Goal: Transaction & Acquisition: Purchase product/service

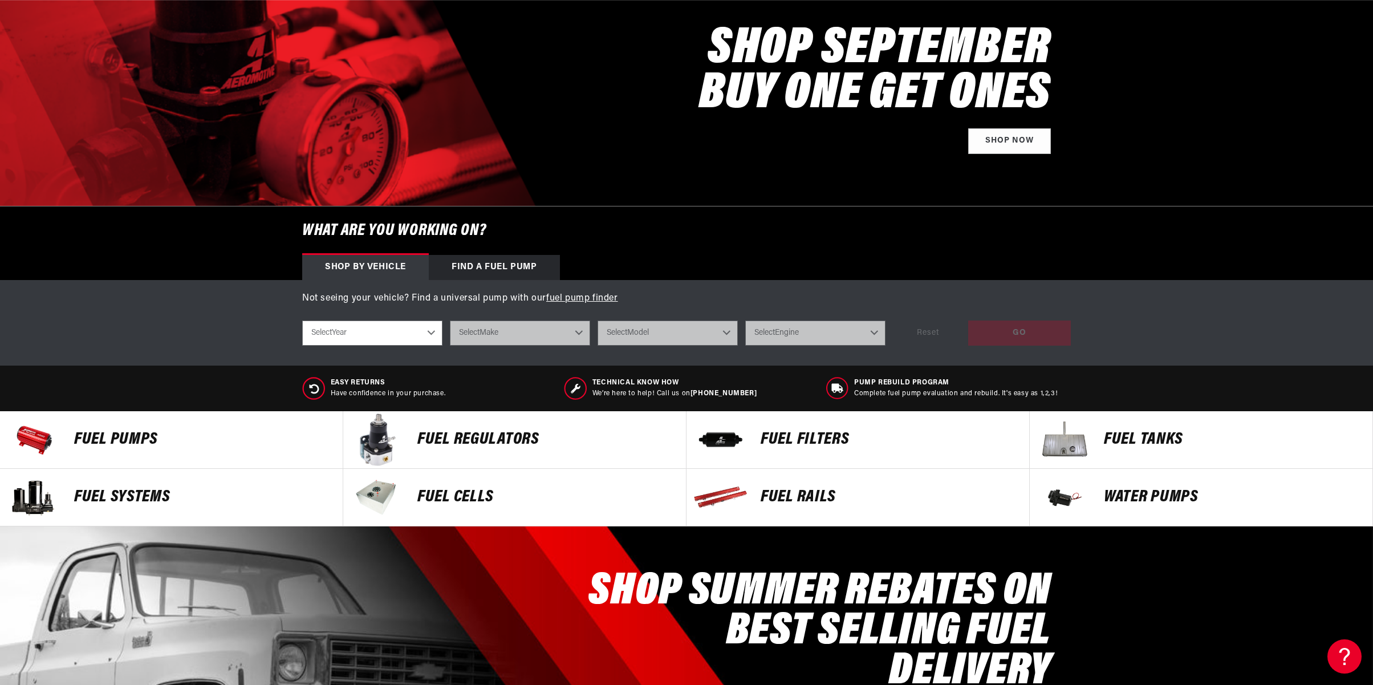
scroll to position [0, 723]
click at [395, 340] on select "Select Year 2023 2022 2021 2020 2019 2018 2017 2016 2015 2014 2013 2012 2011 20…" at bounding box center [372, 332] width 140 height 25
select select "2021"
click at [302, 320] on select "Select Year 2023 2022 2021 2020 2019 2018 2017 2016 2015 2014 2013 2012 2011 20…" at bounding box center [372, 332] width 140 height 25
select select "2021"
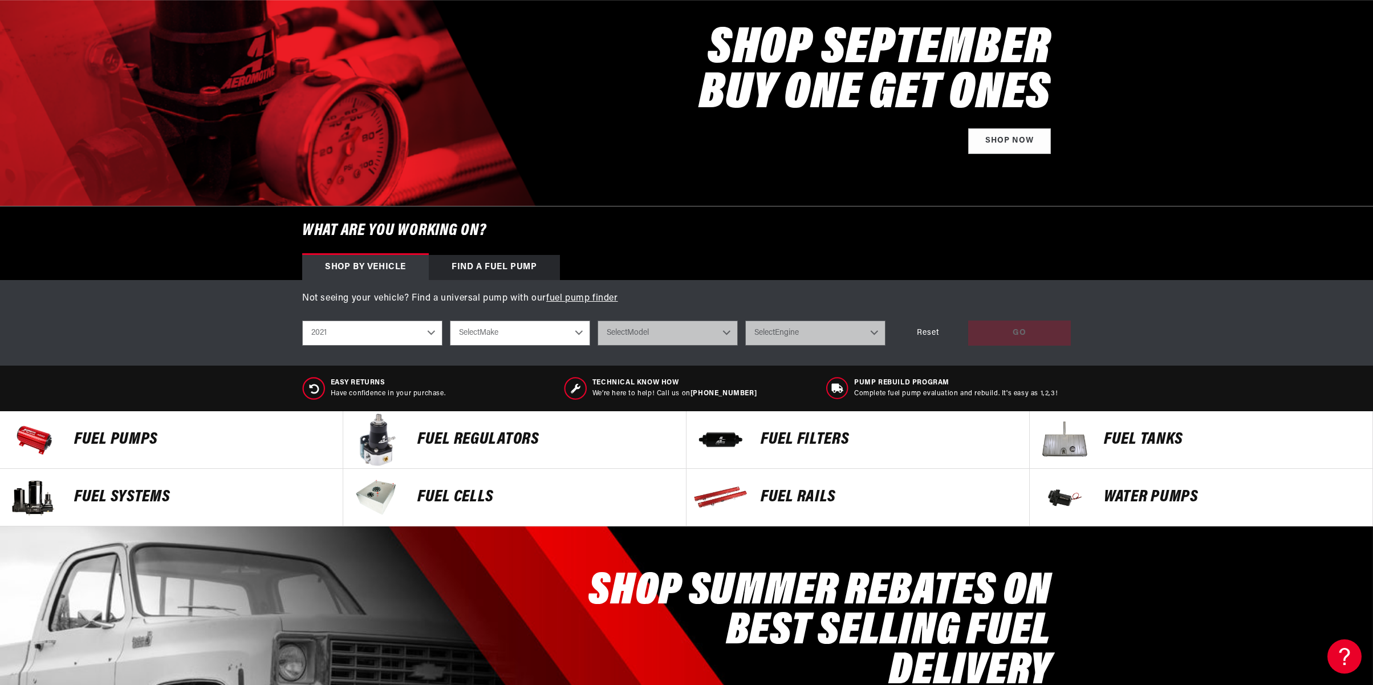
click at [526, 335] on select "Select Make Chevrolet Dodge Ford GMC Jeep" at bounding box center [520, 332] width 140 height 25
select select "Ford"
click at [450, 320] on select "Select Make Chevrolet Dodge Ford GMC Jeep" at bounding box center [520, 332] width 140 height 25
select select "Ford"
click at [666, 339] on select "Select Model F-150 F-250 Super Duty F-350 Super Duty" at bounding box center [667, 332] width 140 height 25
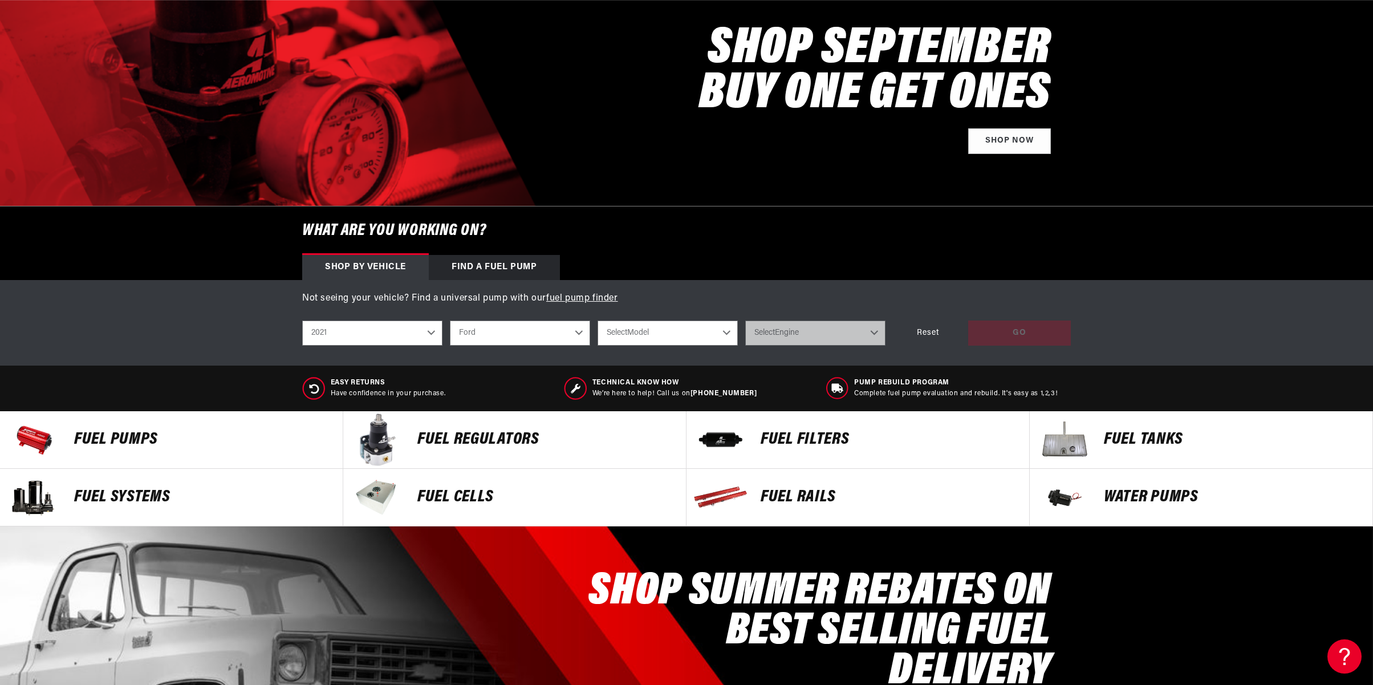
scroll to position [0, 1446]
select select "F-250-Super-Duty"
click at [597, 320] on select "Select Model F-150 F-250 Super Duty F-350 Super Duty" at bounding box center [667, 332] width 140 height 25
select select "F-250-Super-Duty"
click at [828, 338] on select "Select Engine 7.3L" at bounding box center [815, 332] width 140 height 25
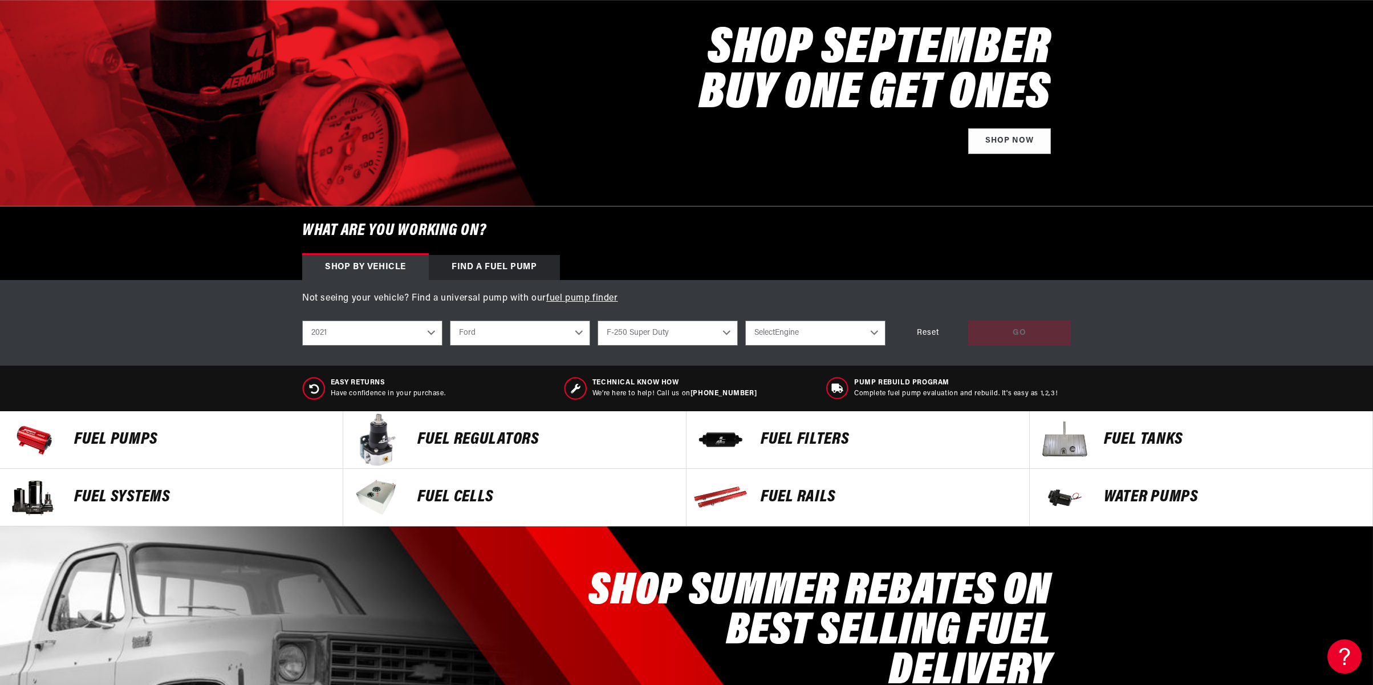
select select "7.3L"
click at [745, 320] on select "Select Engine 7.3L" at bounding box center [815, 332] width 140 height 25
select select "7.3L"
click at [1013, 340] on div "GO" at bounding box center [1019, 333] width 103 height 26
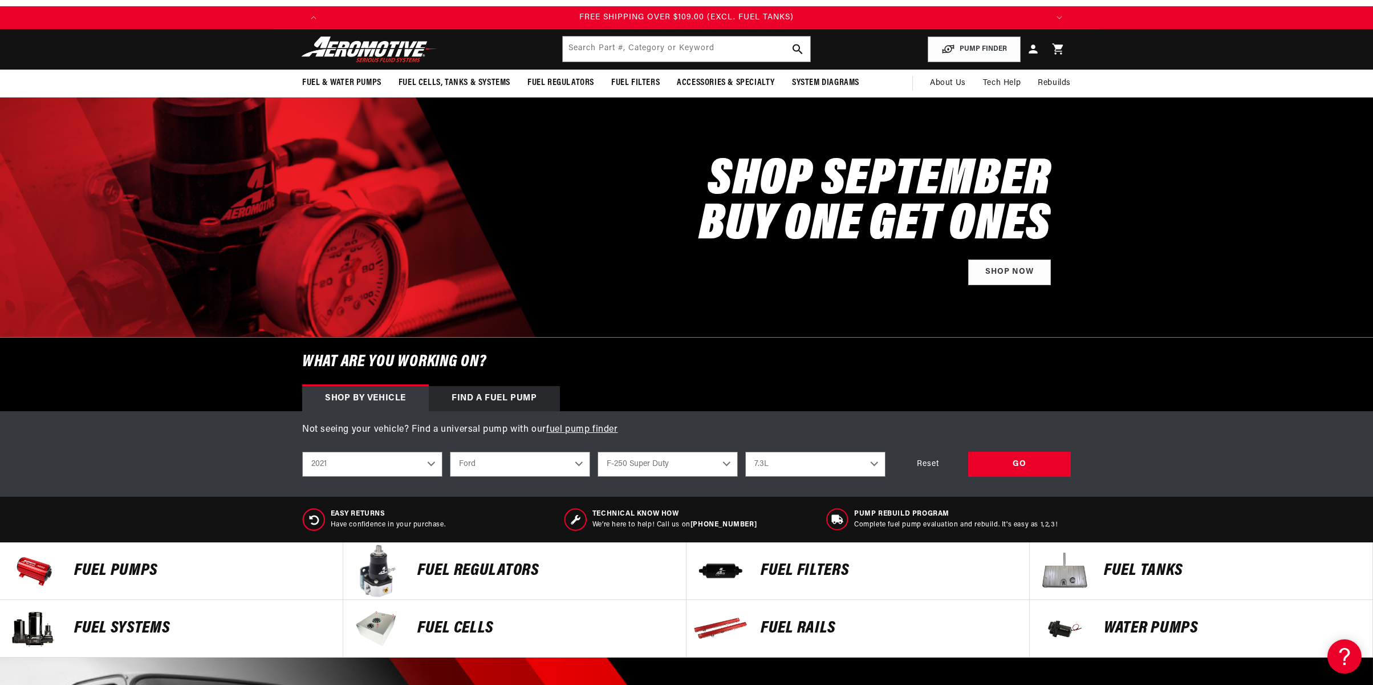
scroll to position [0, 0]
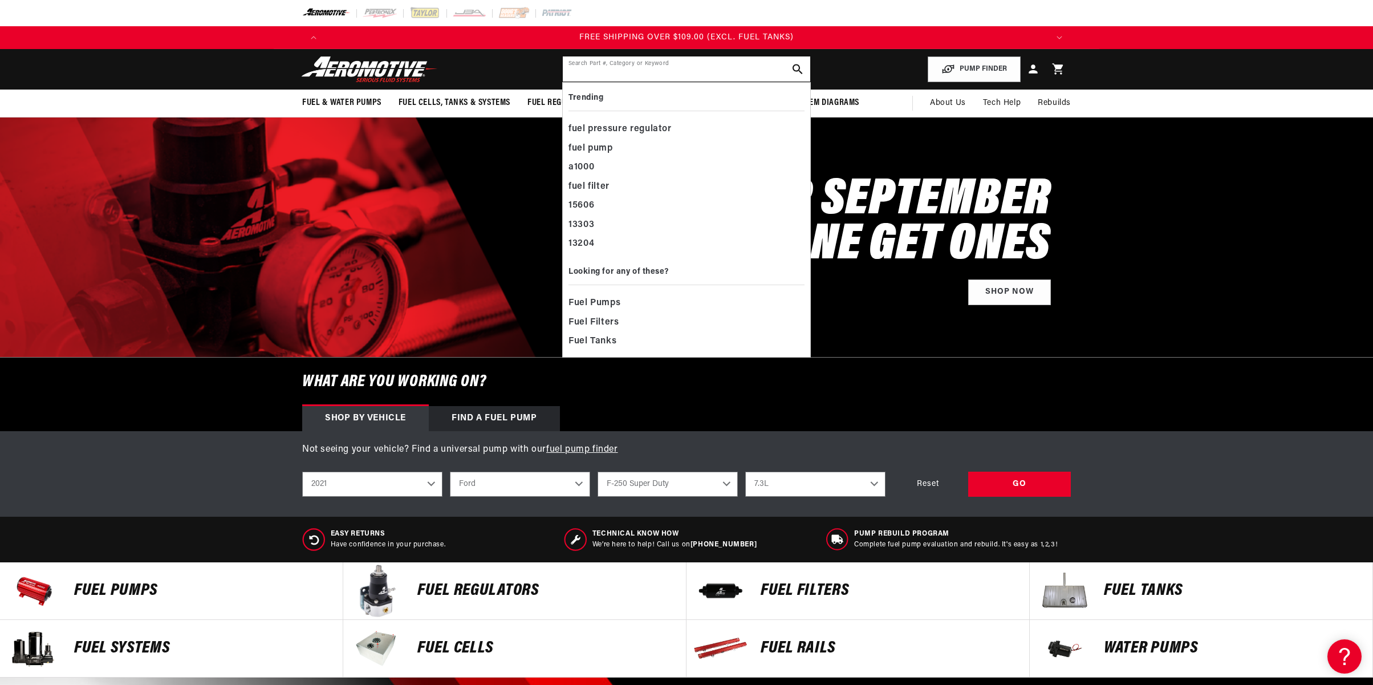
click at [599, 70] on input "text" at bounding box center [686, 68] width 247 height 25
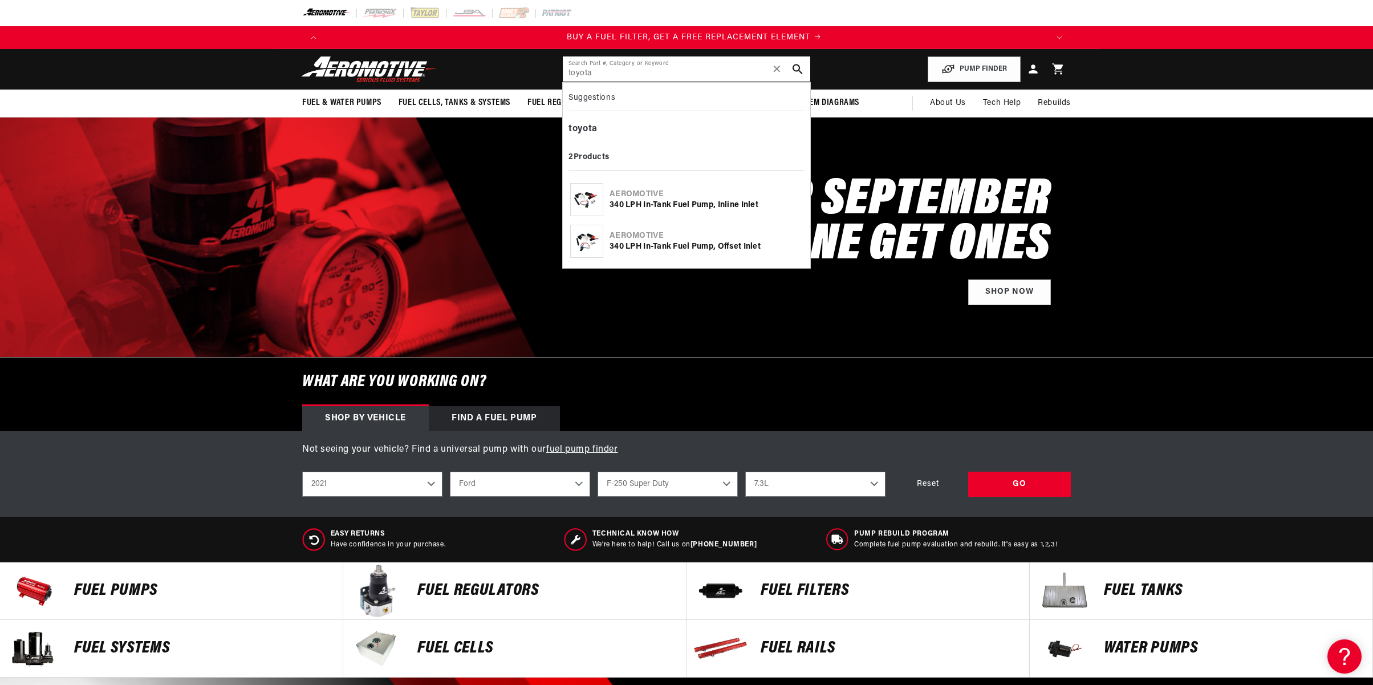
type input "toyota"
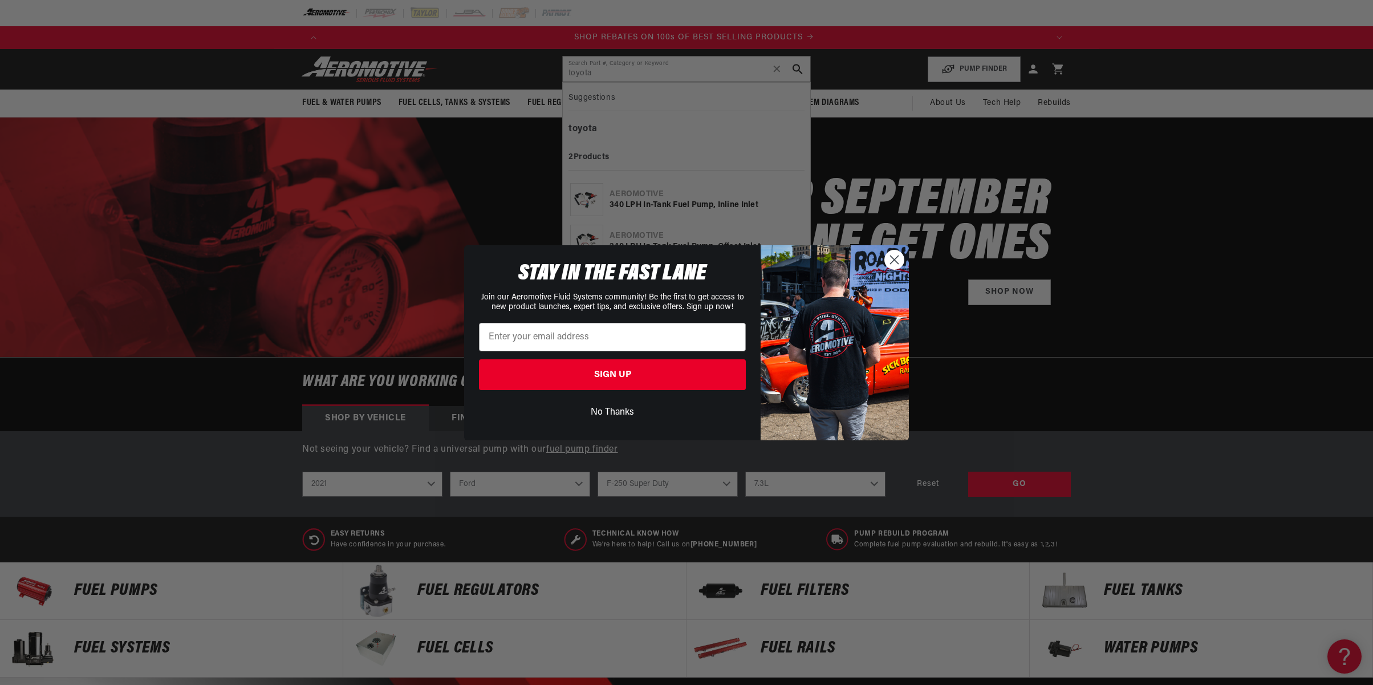
scroll to position [0, 1446]
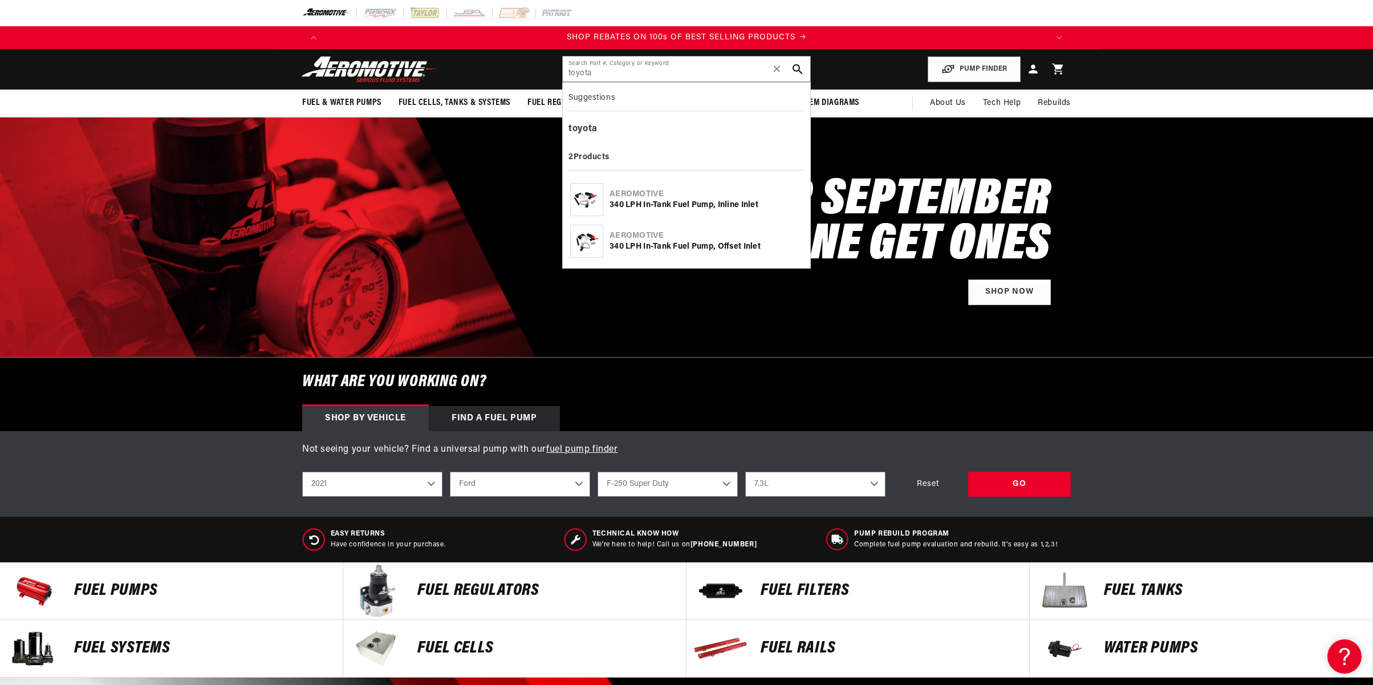
click at [744, 154] on div "Close dialog STAY IN THE FAST LANE Join our Aeromotive Fluid Systems community!…" at bounding box center [686, 342] width 1373 height 685
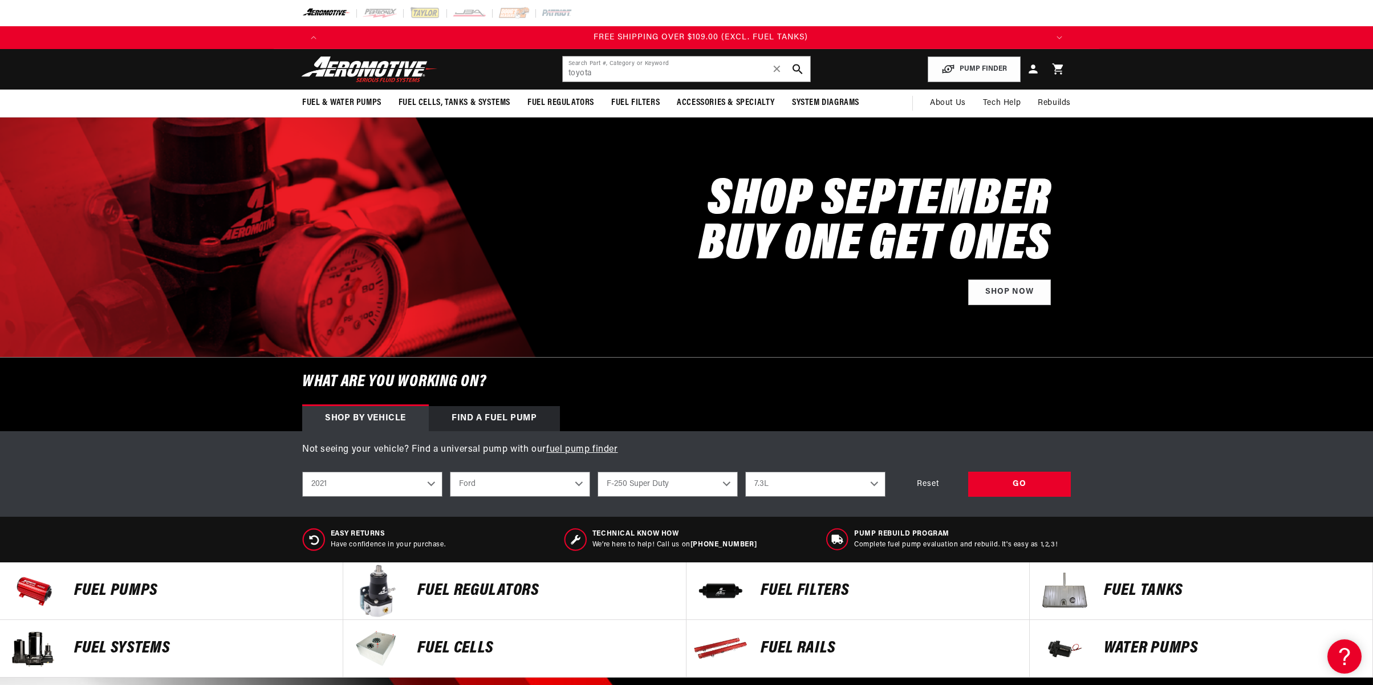
scroll to position [0, 2168]
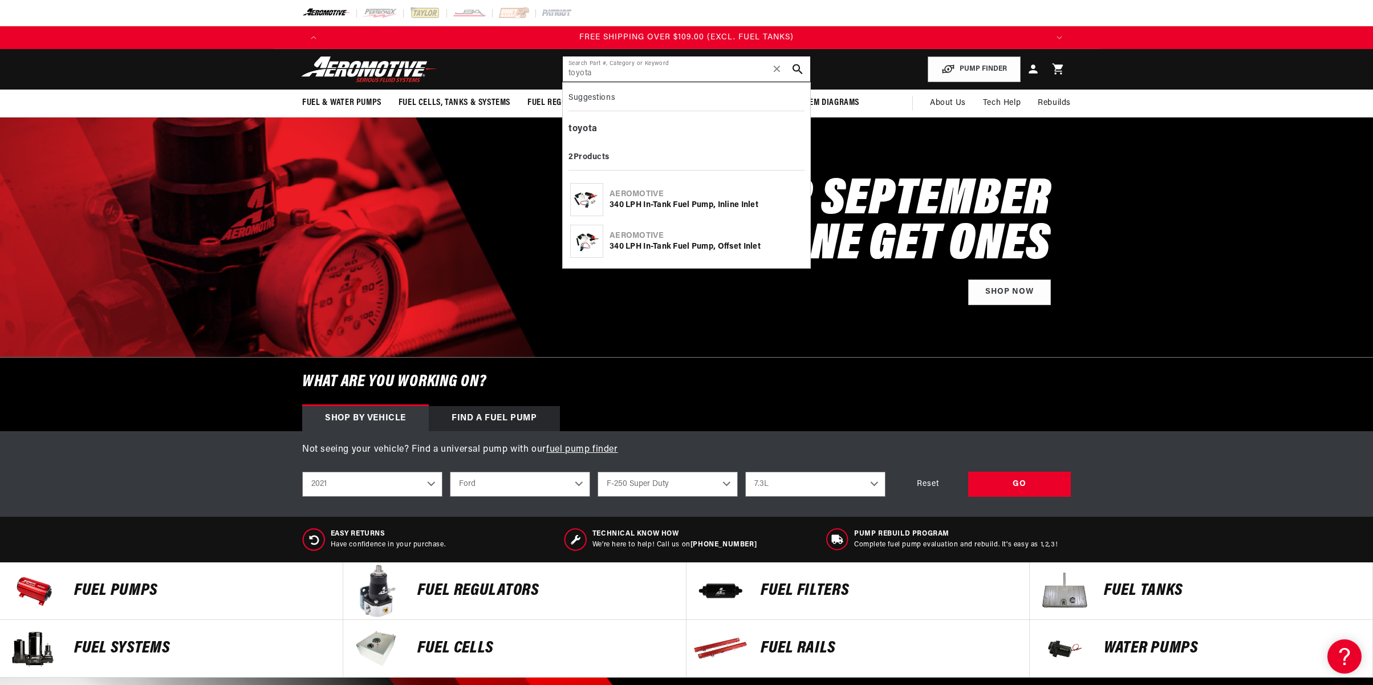
click at [640, 70] on input "toyota" at bounding box center [686, 68] width 247 height 25
click at [665, 203] on div "340 LPH In-Tank Fuel Pump, Inline Inlet" at bounding box center [705, 205] width 193 height 11
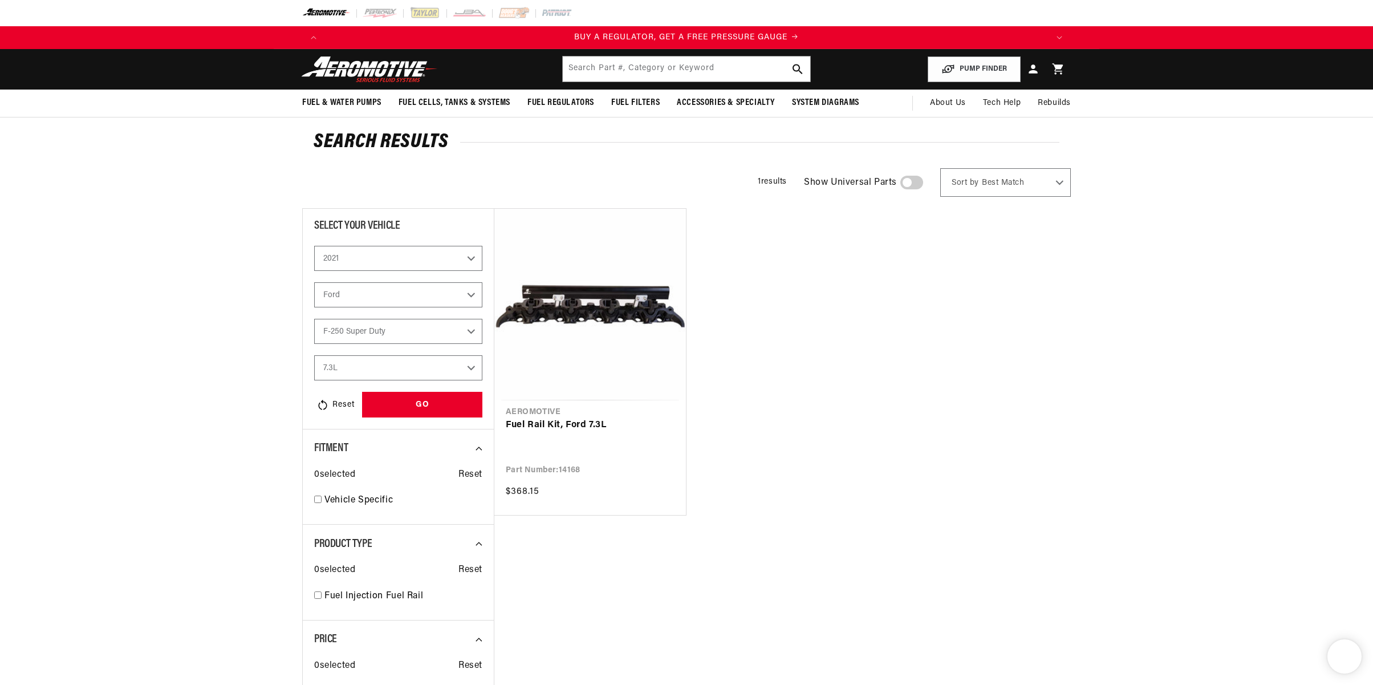
select select "2021"
select select "Ford"
select select "F-250-Super-Duty"
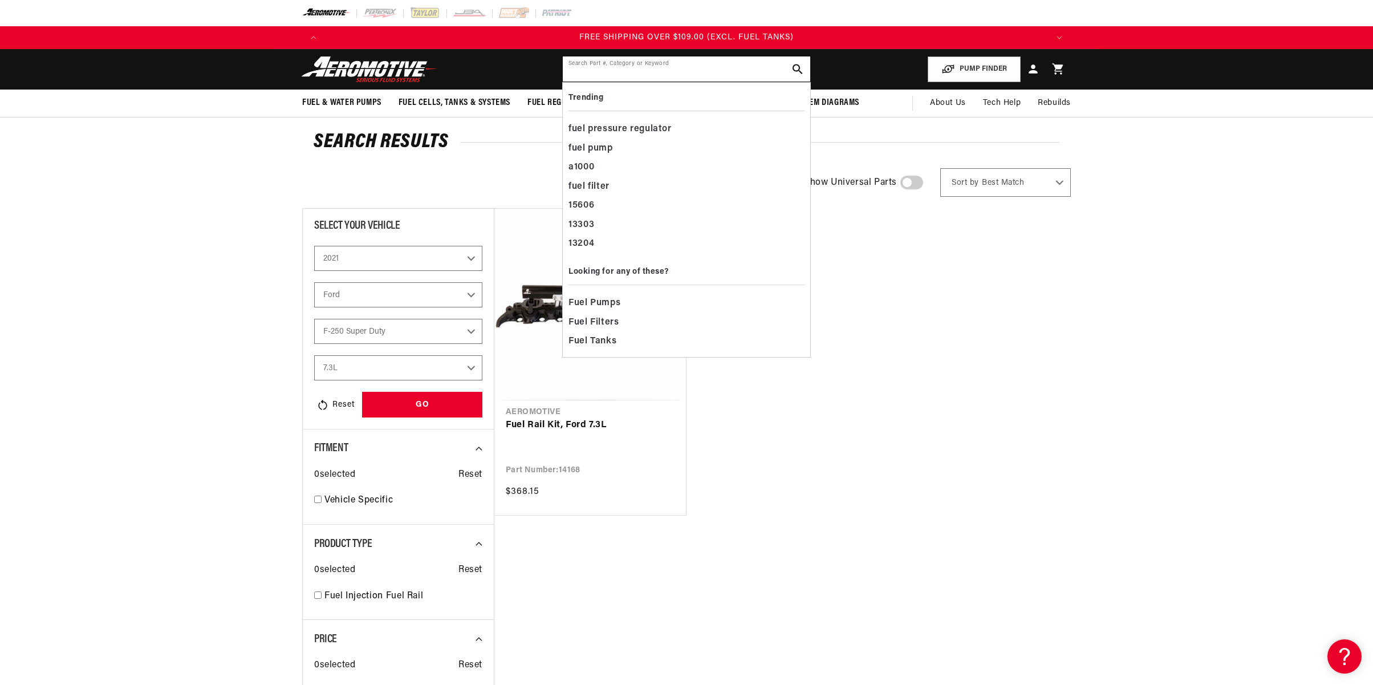
click at [619, 69] on input "text" at bounding box center [686, 68] width 247 height 25
click at [1092, 291] on div "Search Results 1 results Show Universal Parts Sort by Best Match Featured Name,…" at bounding box center [686, 520] width 825 height 806
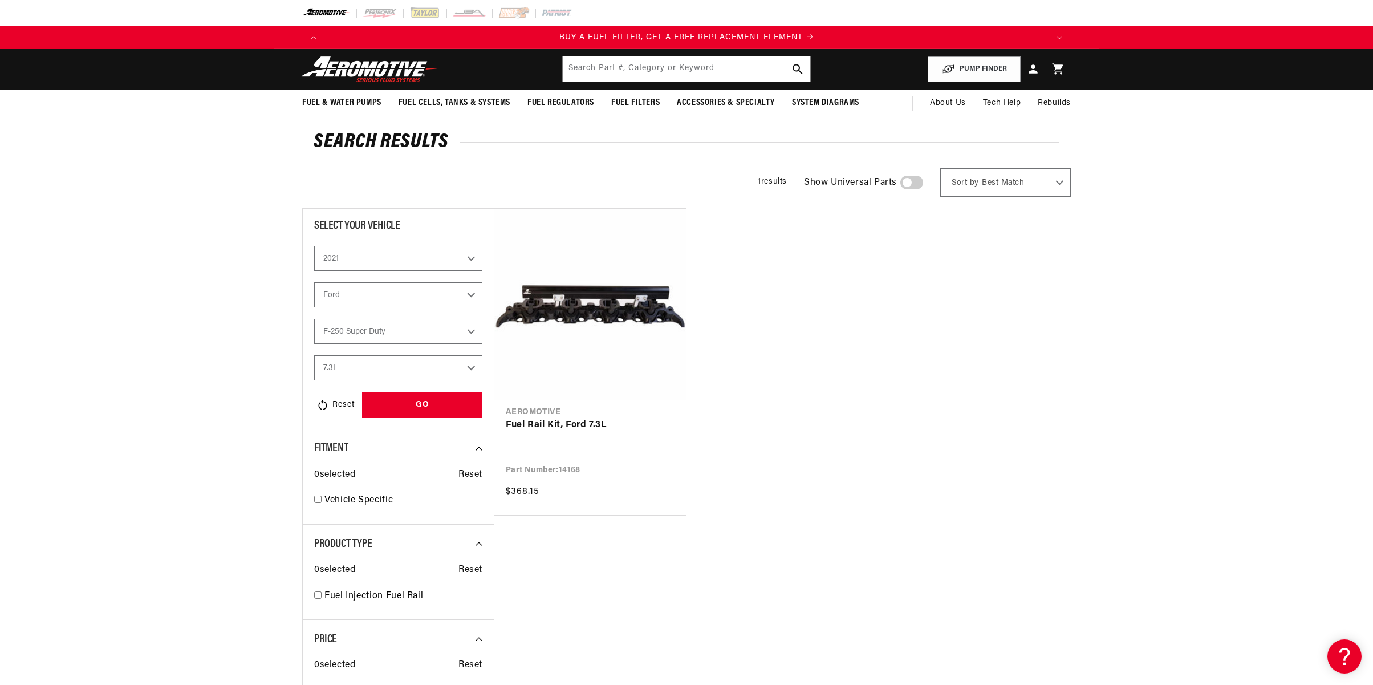
click at [378, 258] on select "2023 2022 2021 2020 2019 2018 2017 2016 2015 2014 2013 2012 2011 2010 2009 2008…" at bounding box center [398, 258] width 168 height 25
click at [314, 271] on select "2023 2022 2021 2020 2019 2018 2017 2016 2015 2014 2013 2012 2011 2010 2009 2008…" at bounding box center [398, 258] width 168 height 25
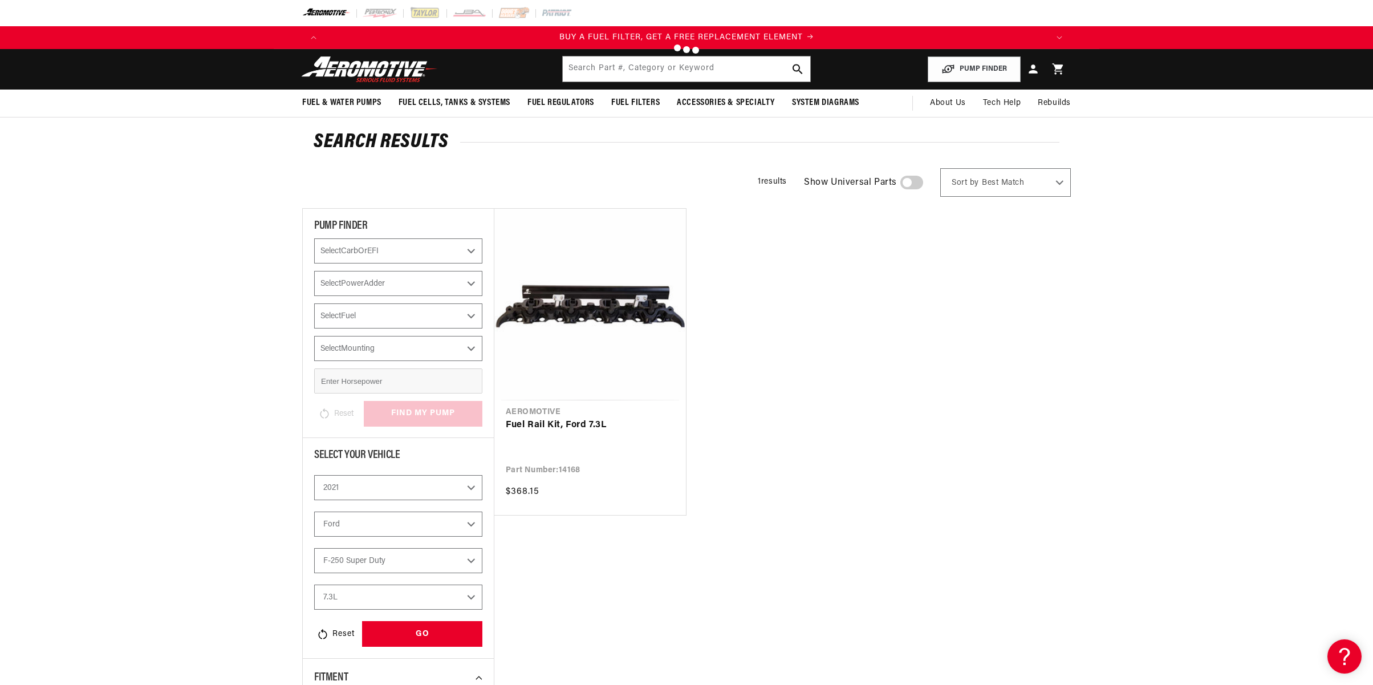
select select "2019"
select select "Model"
select select "Engine"
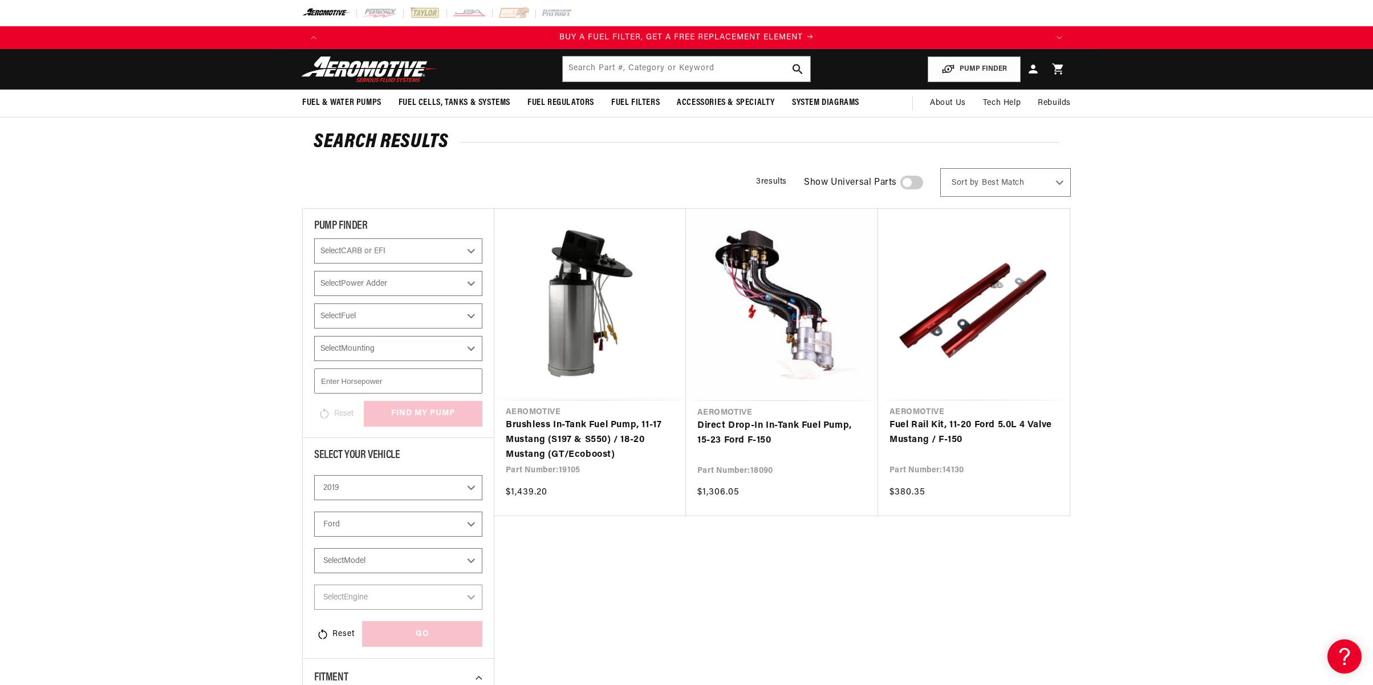
click at [373, 292] on select "Select Power Adder No - Naturally Aspirated Yes - Forced Induction" at bounding box center [398, 283] width 168 height 25
select select "No-Naturally-Aspirated"
click at [314, 271] on select "Select Power Adder No - Naturally Aspirated Yes - Forced Induction" at bounding box center [398, 283] width 168 height 25
checkbox input "true"
select select "No-Naturally-Aspirated"
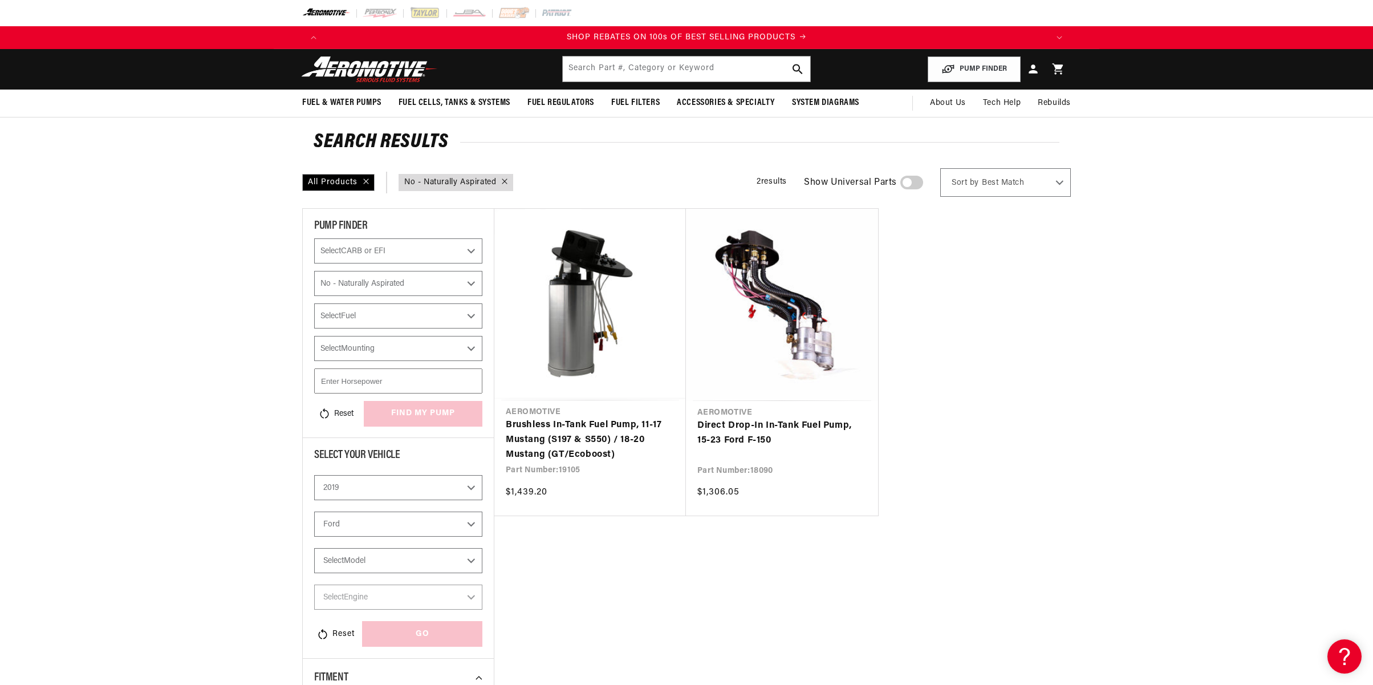
checkbox input "false"
select select "Power Adder"
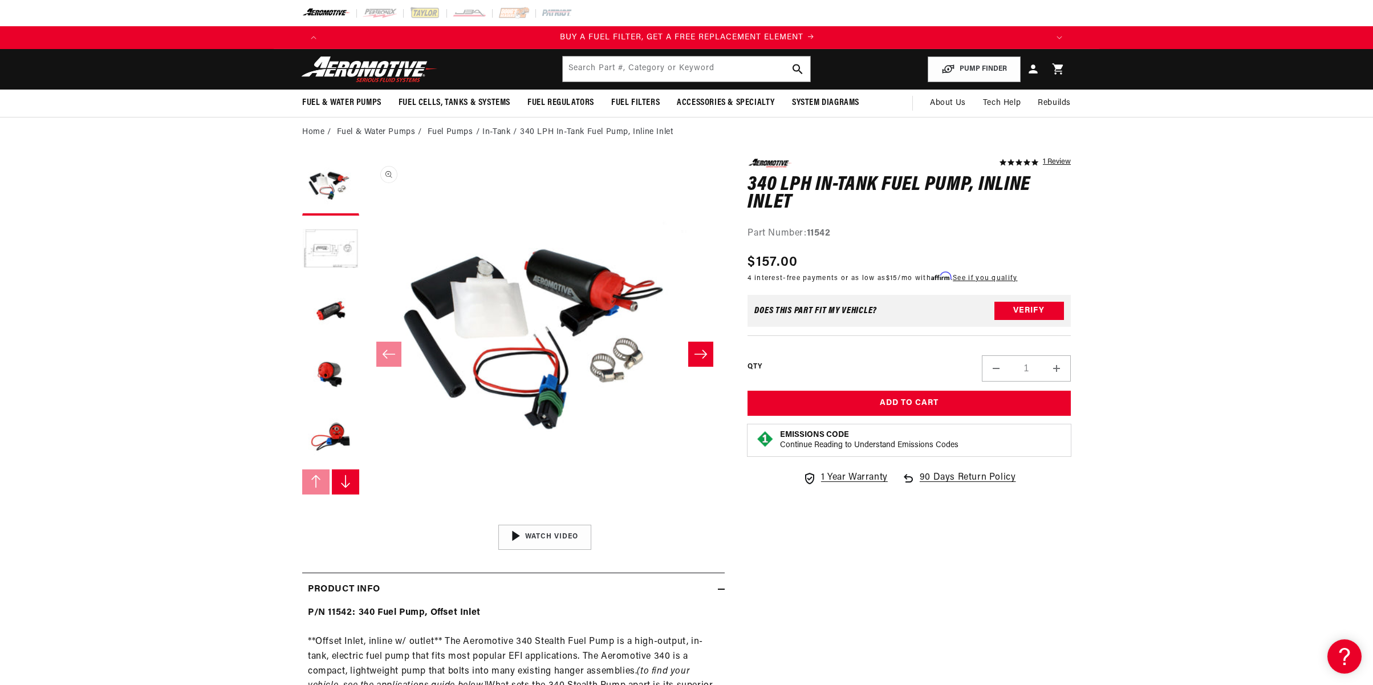
scroll to position [0, 723]
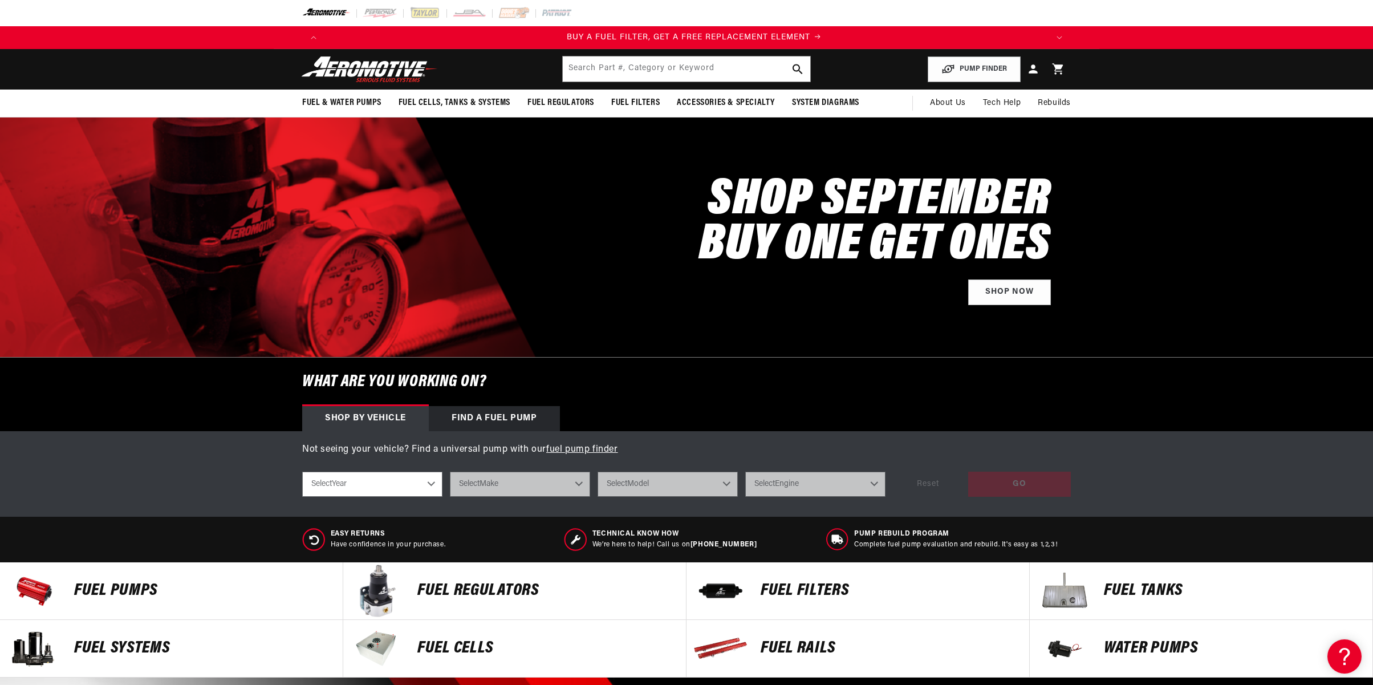
scroll to position [0, 723]
click at [641, 73] on input "text" at bounding box center [686, 68] width 247 height 25
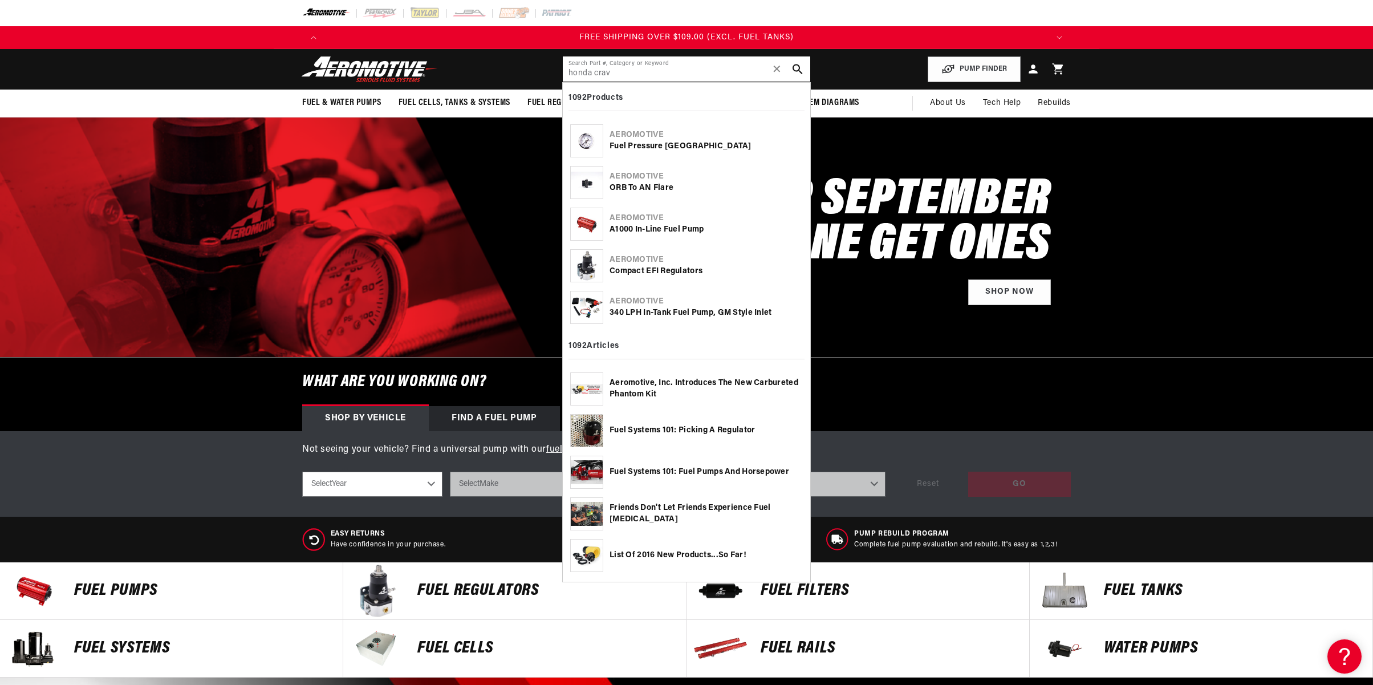
scroll to position [191, 0]
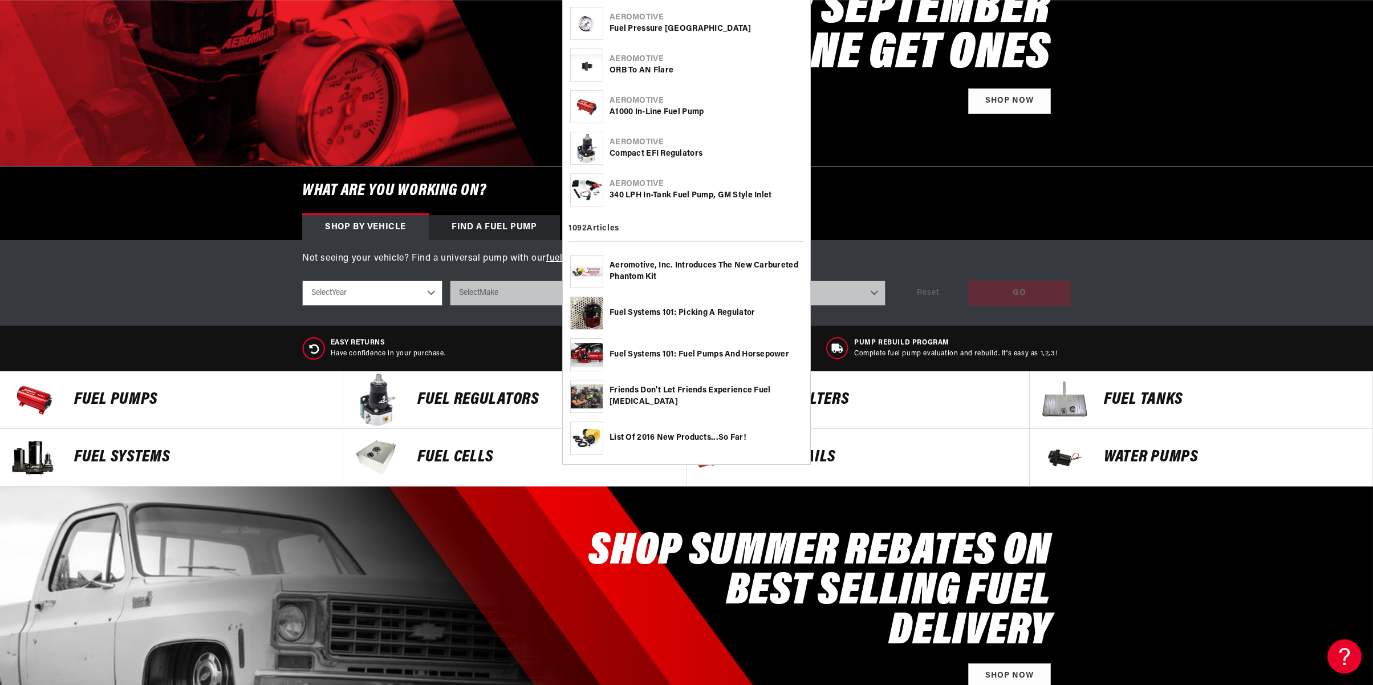
type input "honda crav"
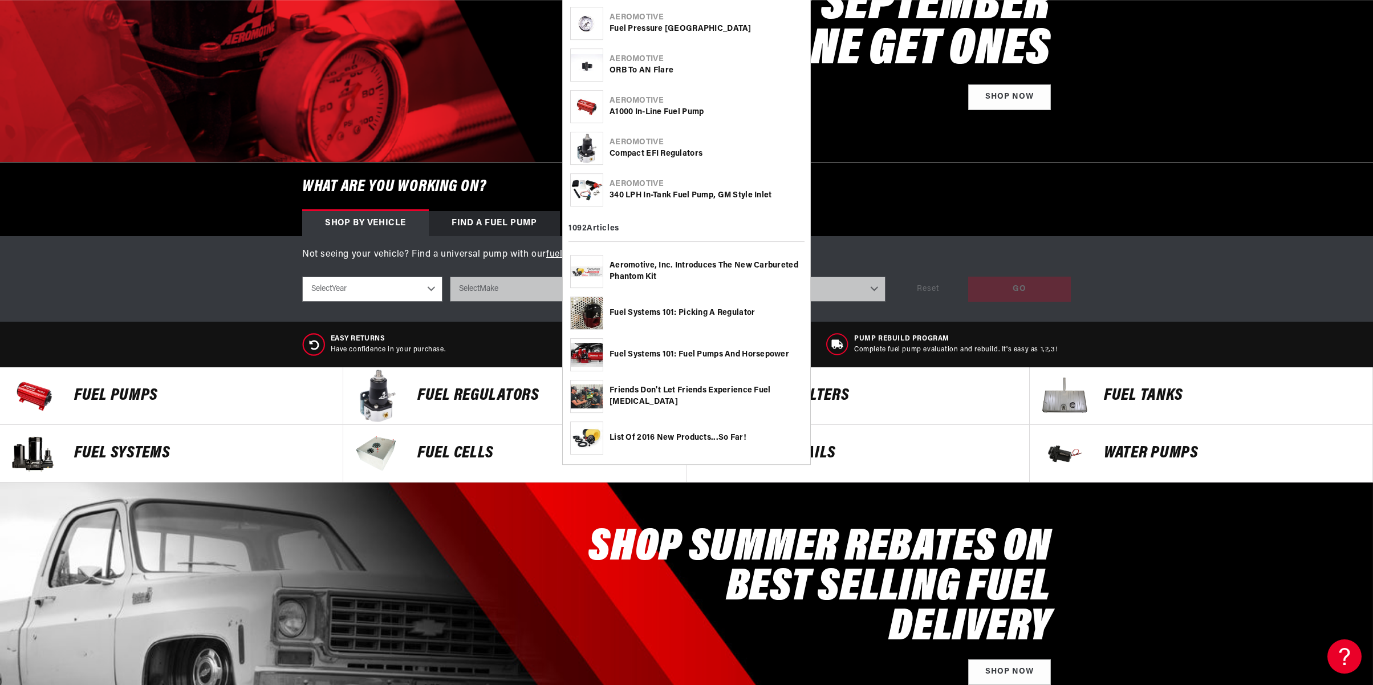
scroll to position [0, 2168]
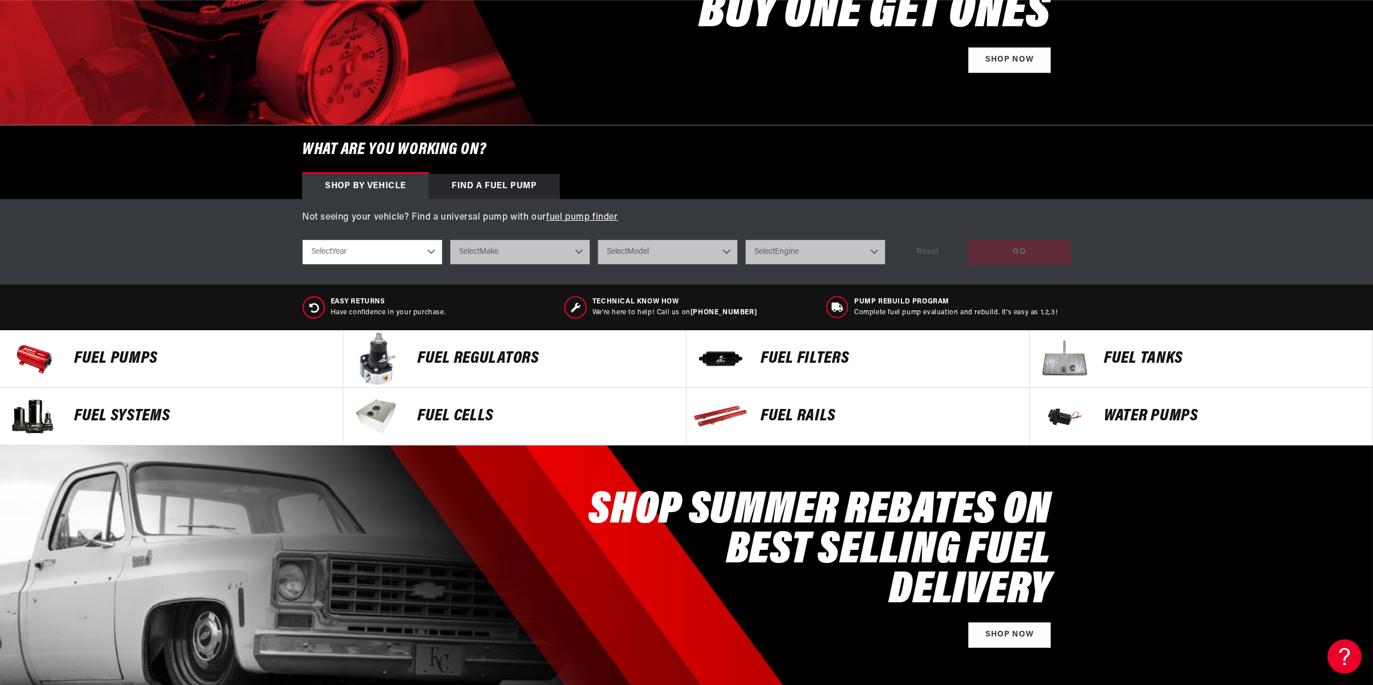
scroll to position [247, 0]
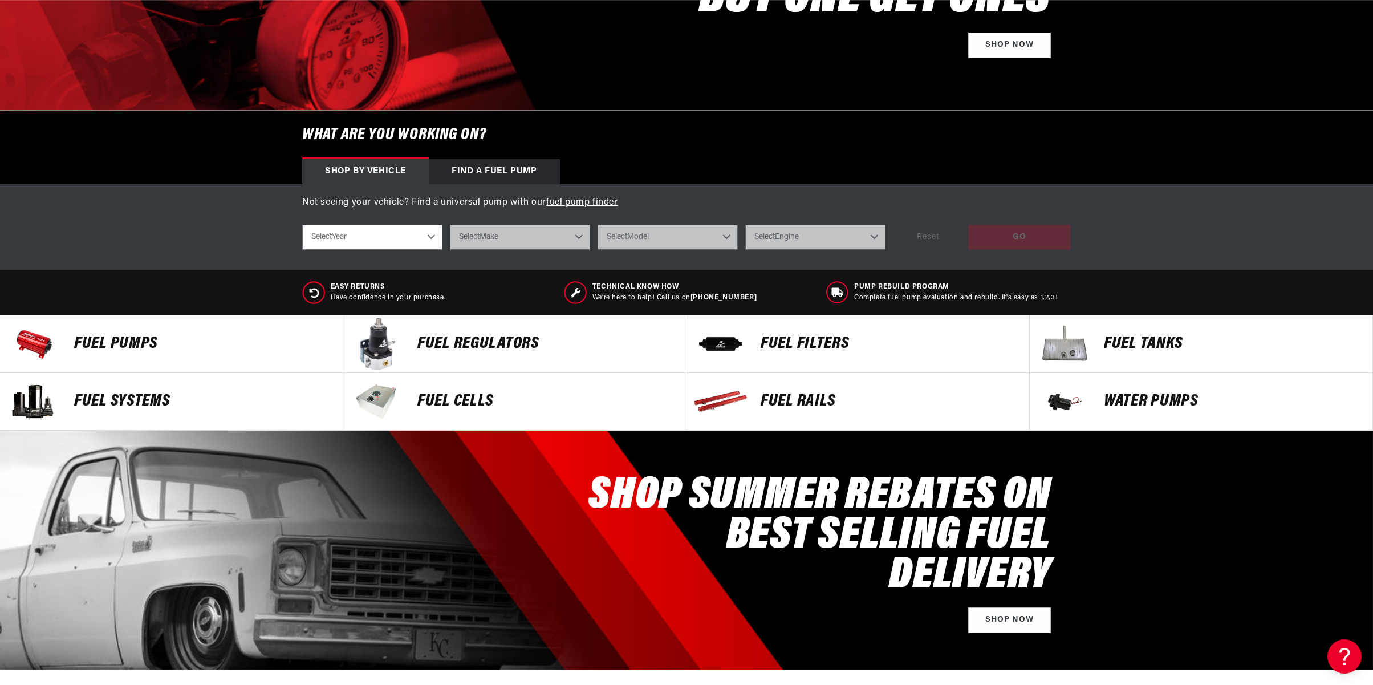
click at [393, 242] on select "Select Year 2023 2022 2021 2020 2019 2018 2017 2016 2015 2014 2013 2012 2011 20…" at bounding box center [372, 237] width 140 height 25
select select "2020"
click at [302, 225] on select "Select Year 2023 2022 2021 2020 2019 2018 2017 2016 2015 2014 2013 2012 2011 20…" at bounding box center [372, 237] width 140 height 25
select select "2020"
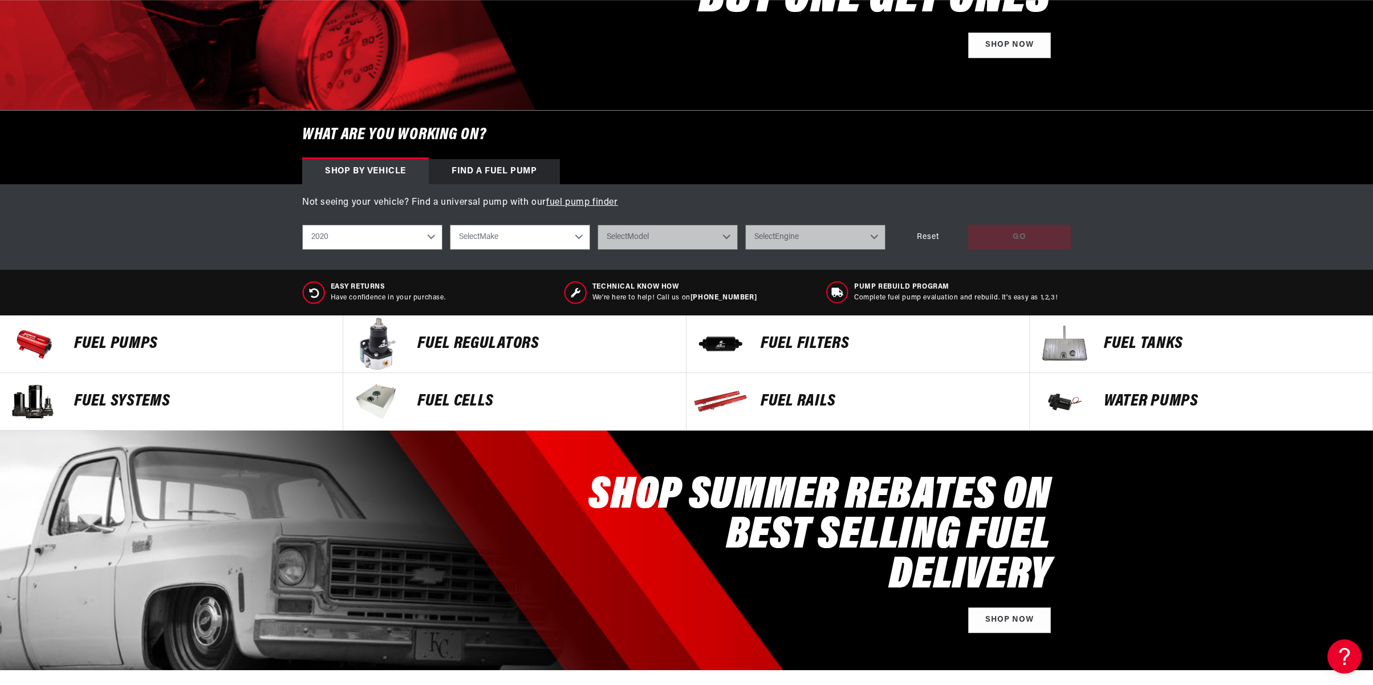
click at [541, 242] on select "Select Make Chevrolet Dodge Ford GMC Jeep Subaru Yamaha" at bounding box center [520, 237] width 140 height 25
select select "Ford"
click at [450, 225] on select "Select Make Chevrolet Dodge Ford GMC Jeep Subaru Yamaha" at bounding box center [520, 237] width 140 height 25
select select "Ford"
click at [648, 236] on select "Select Model F-150 F-250 Super Duty F-350 Super Duty Mustang" at bounding box center [667, 237] width 140 height 25
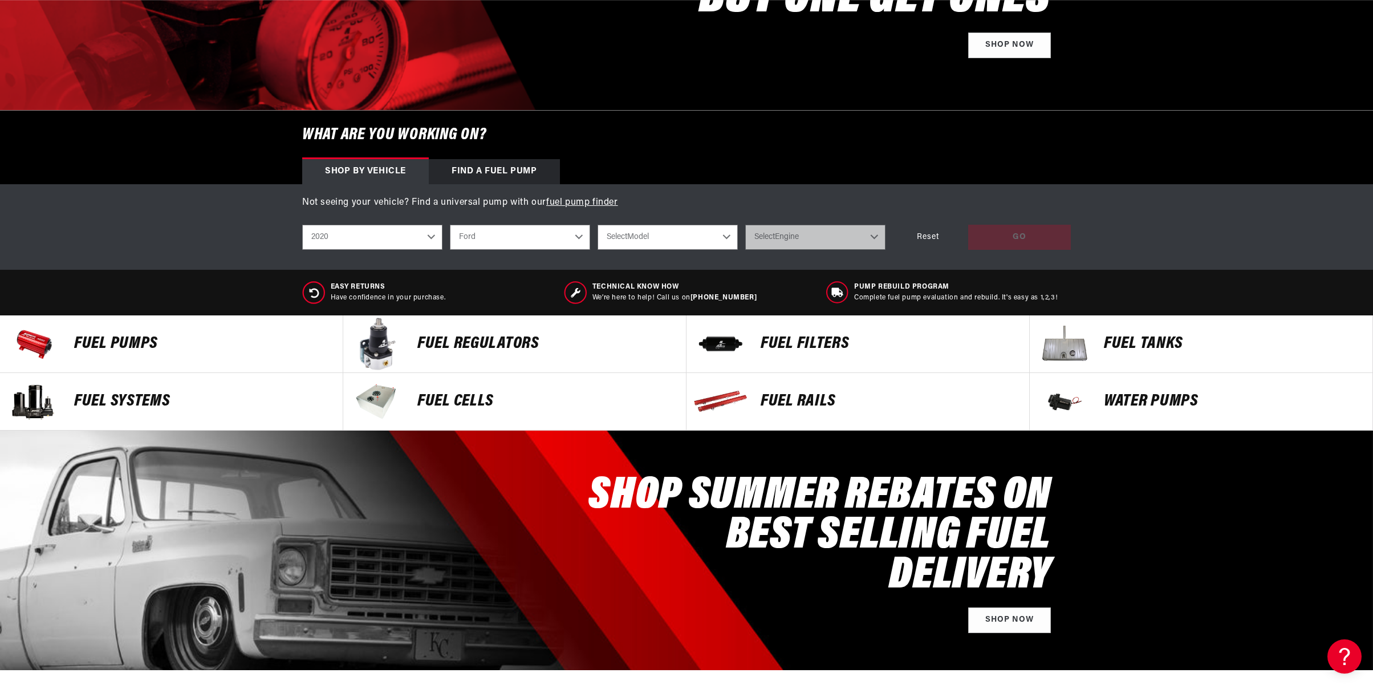
select select "F-250-Super-Duty"
click at [597, 225] on select "Select Model F-150 F-250 Super Duty F-350 Super Duty Mustang" at bounding box center [667, 237] width 140 height 25
select select "F-250-Super-Duty"
click at [794, 239] on select "Select Engine 7.3L" at bounding box center [815, 237] width 140 height 25
select select "7.3L"
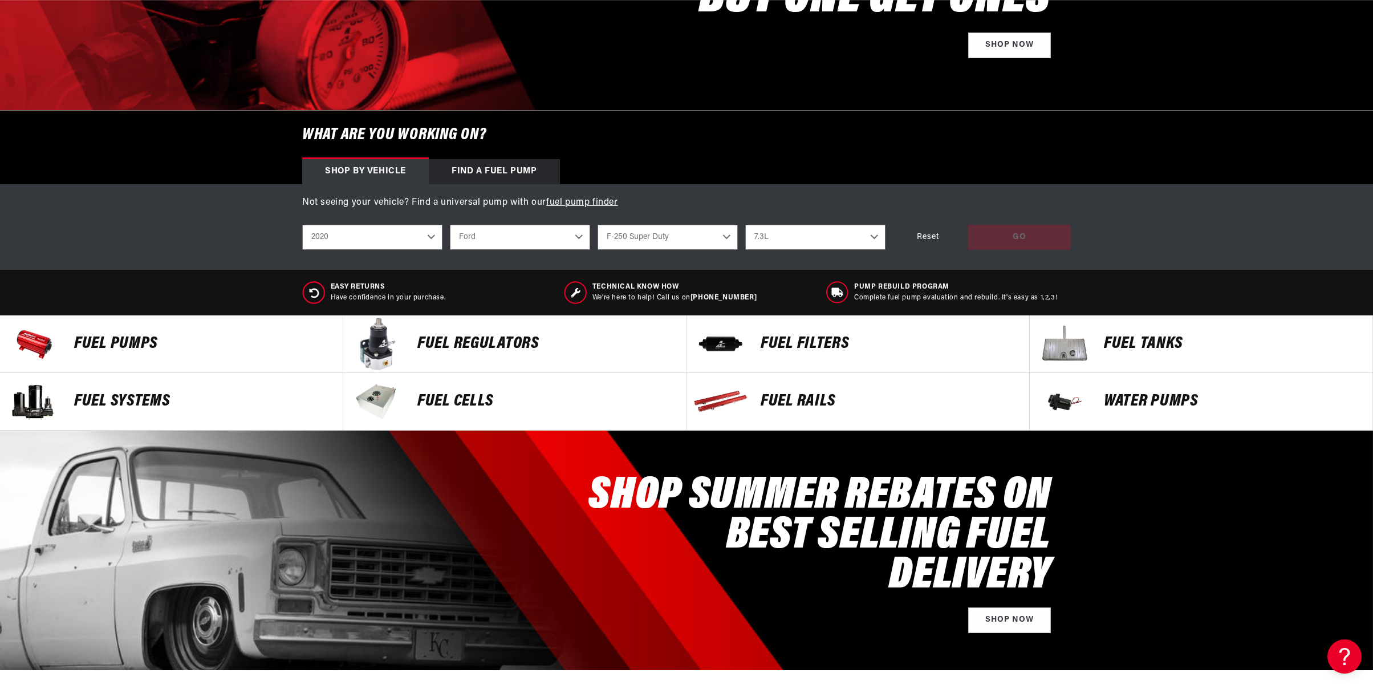
click at [745, 225] on select "Select Engine 7.3L" at bounding box center [815, 237] width 140 height 25
select select "7.3L"
click at [1028, 249] on div "GO" at bounding box center [1019, 238] width 103 height 26
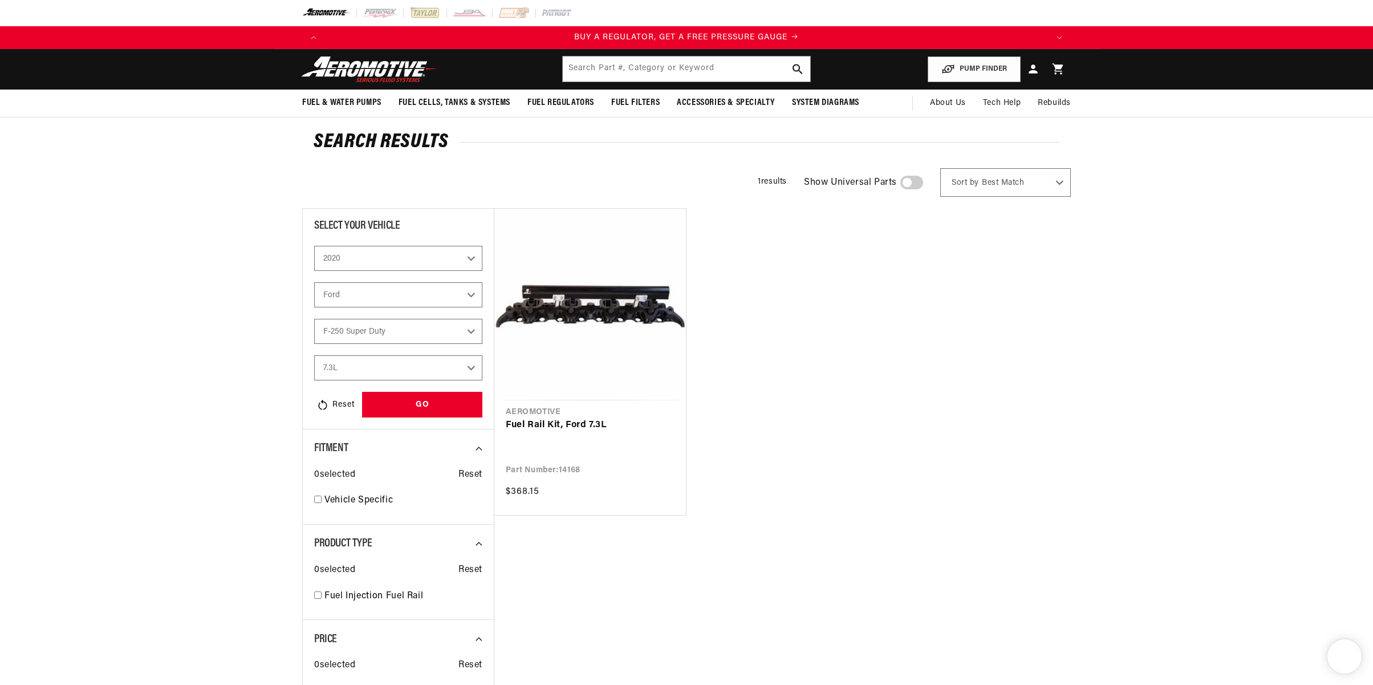
select select "2020"
select select "Ford"
select select "F-250-Super-Duty"
click at [586, 418] on link "Fuel Rail Kit, Ford 7.3L" at bounding box center [590, 425] width 169 height 15
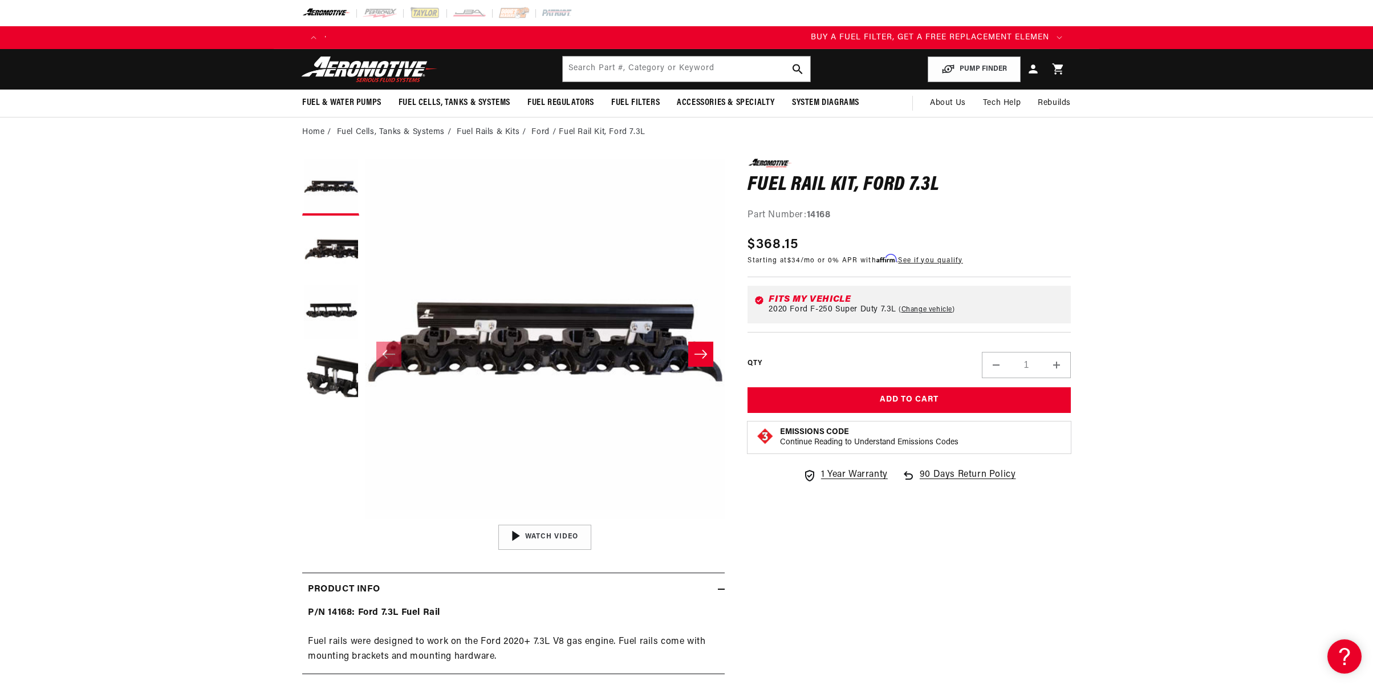
click at [930, 311] on link "Change vehicle" at bounding box center [926, 309] width 56 height 9
select select "2020"
select select "Ford"
select select "F-250-Super-Duty"
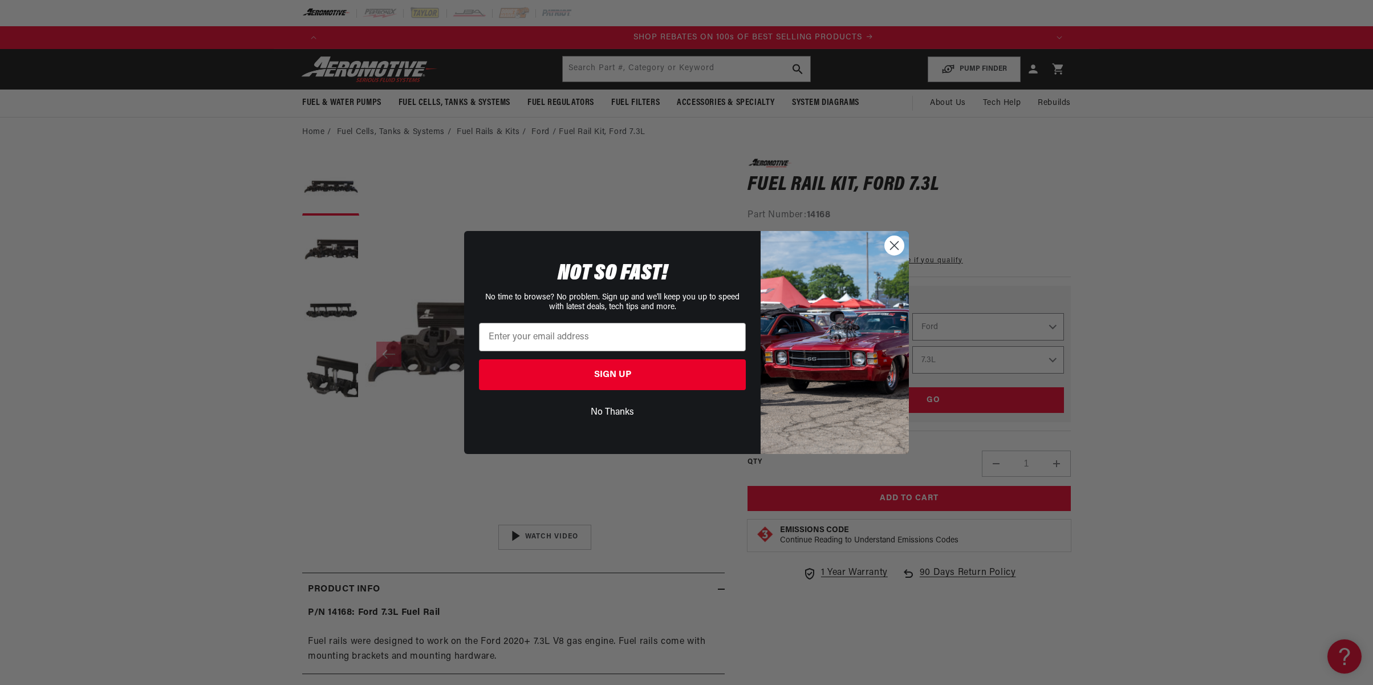
scroll to position [0, 1446]
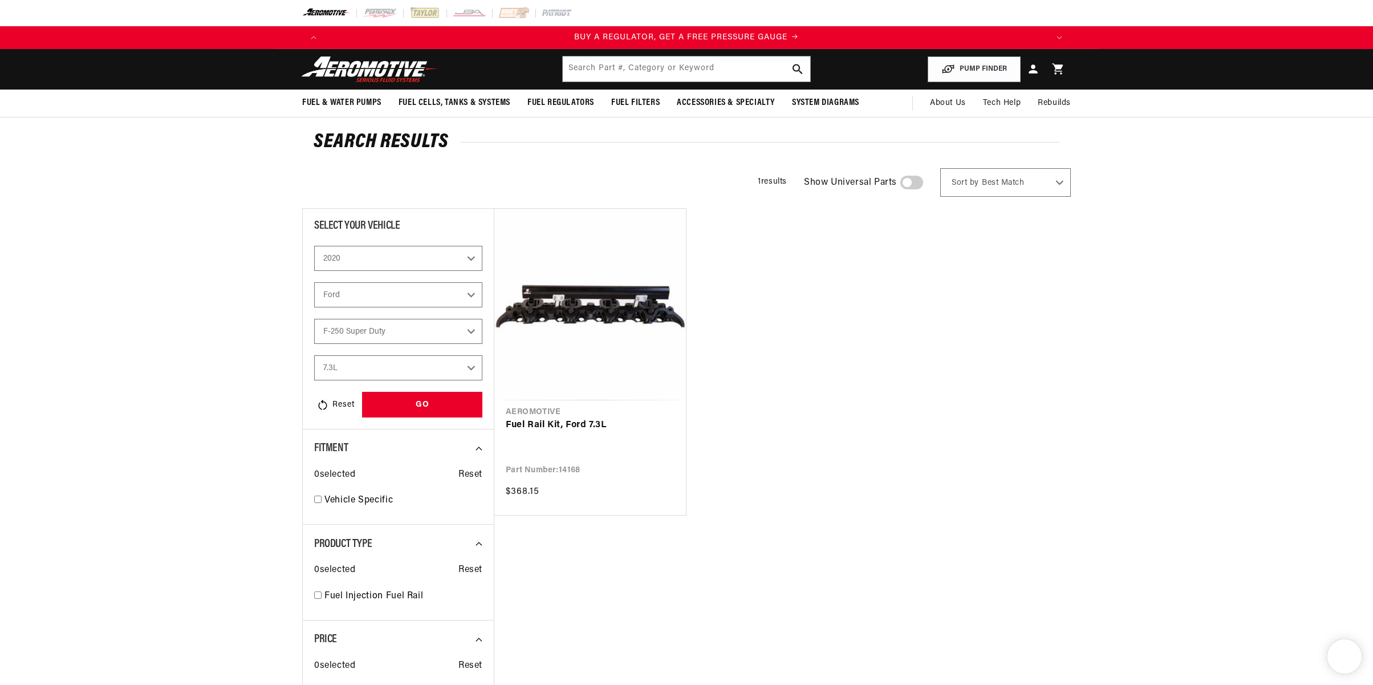
select select "2020"
select select "Ford"
select select "F-250-Super-Duty"
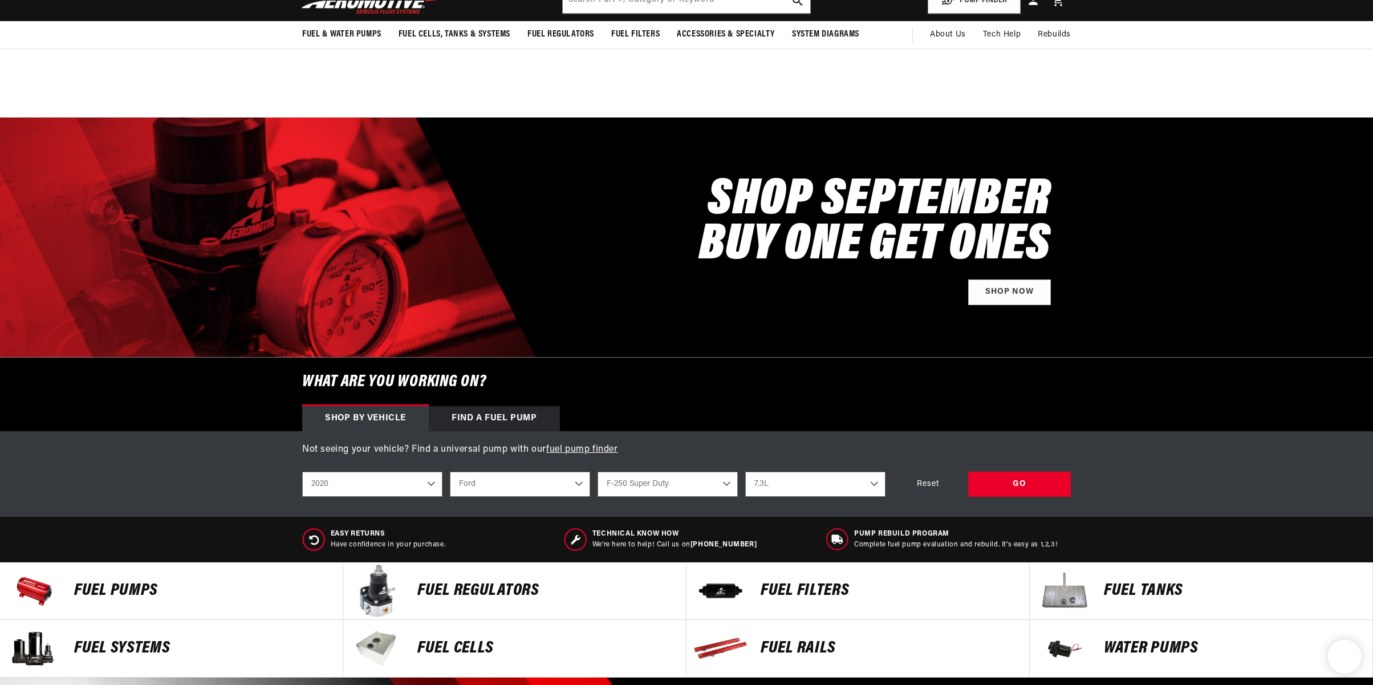
select select "2020"
select select "Ford"
select select "F-250-Super-Duty"
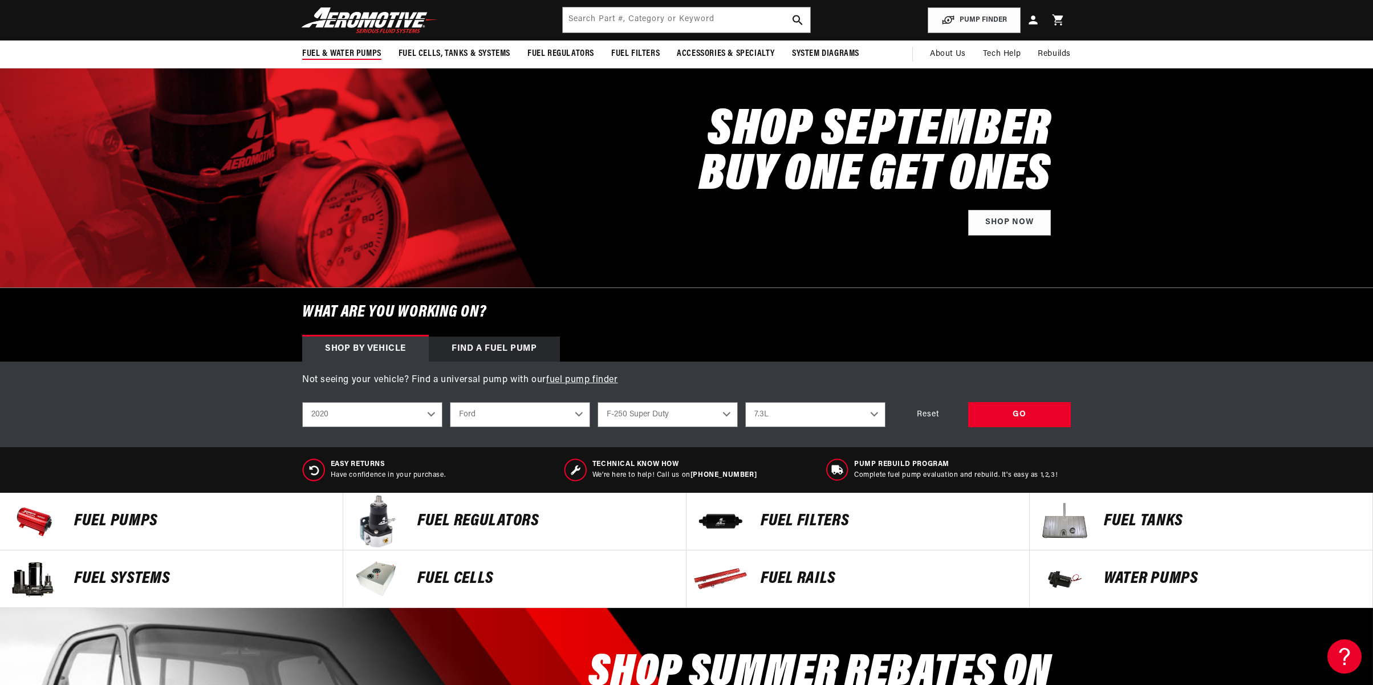
scroll to position [65, 0]
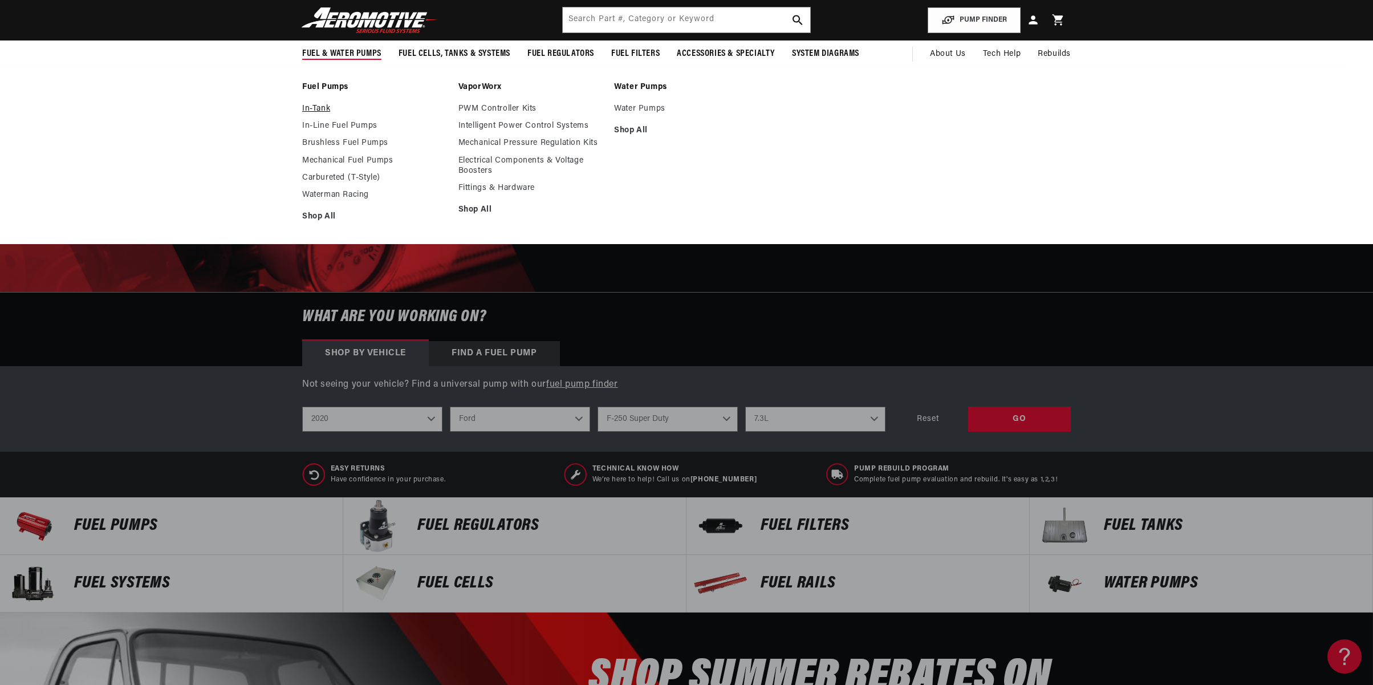
click at [321, 111] on link "In-Tank" at bounding box center [374, 109] width 145 height 10
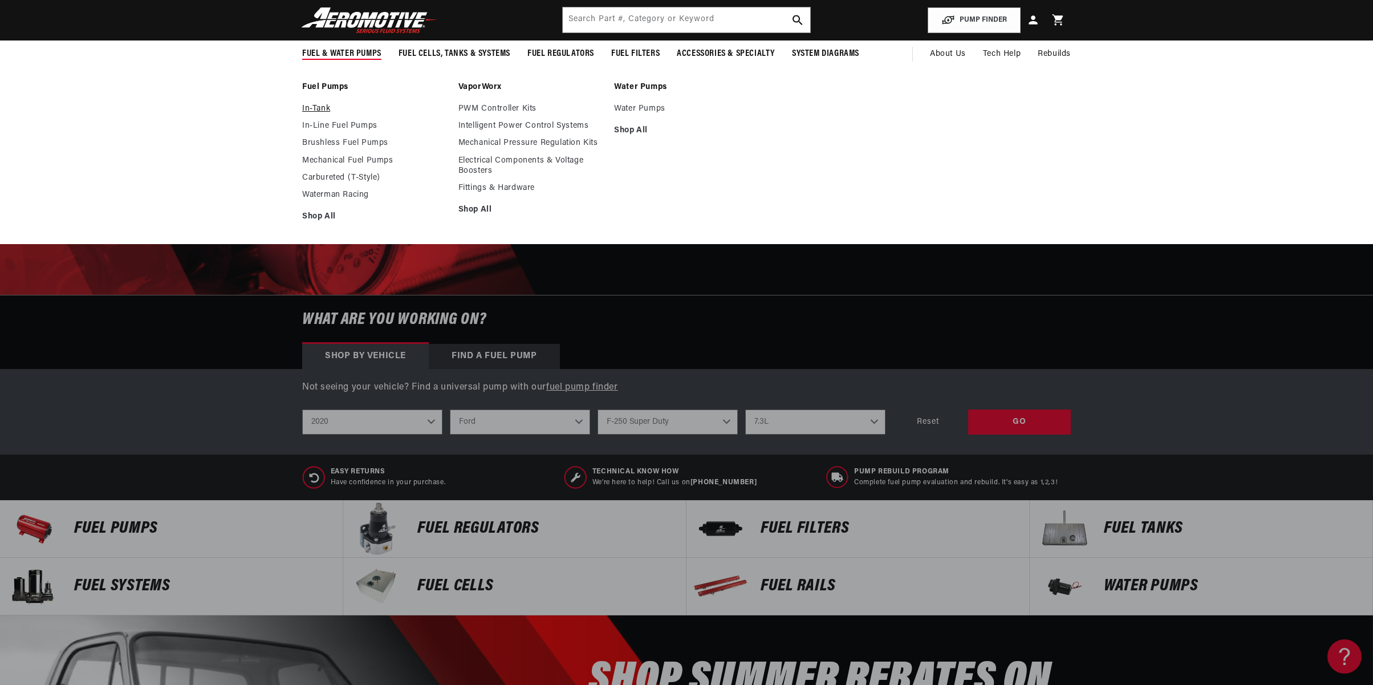
scroll to position [62, 0]
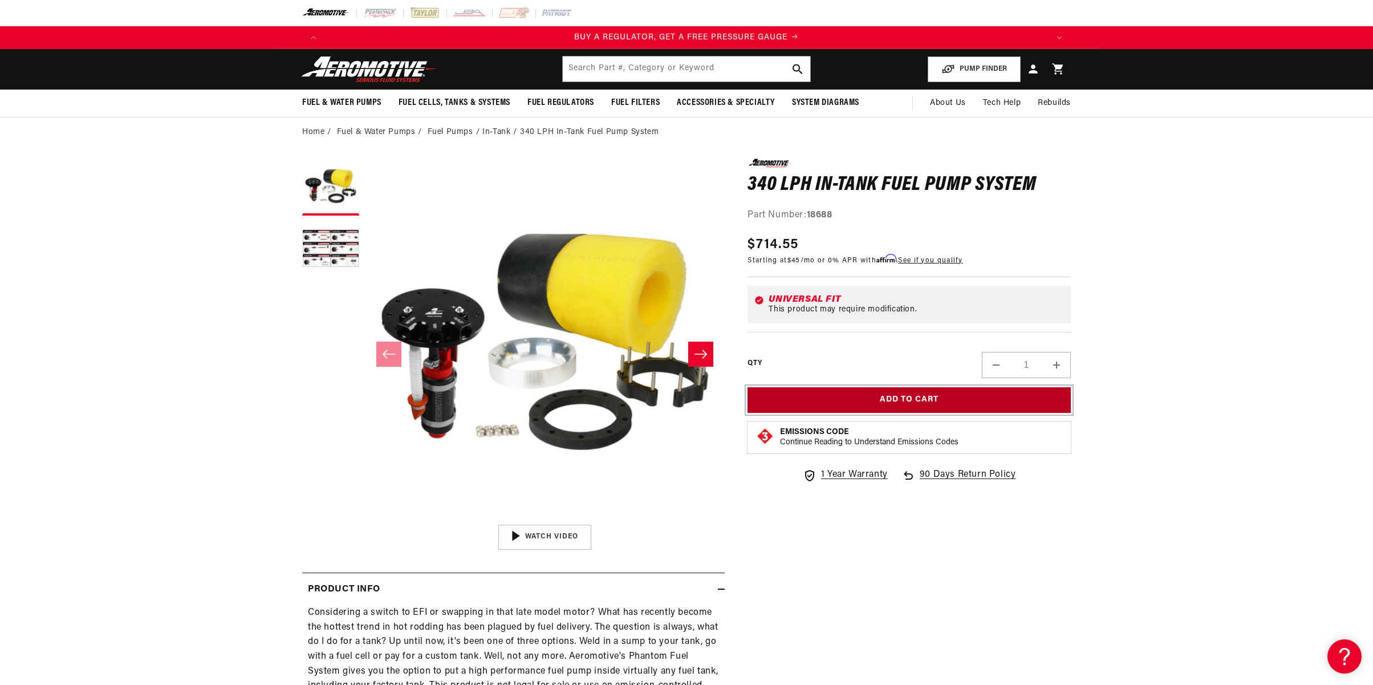
click at [893, 405] on button "Add to Cart" at bounding box center [908, 400] width 323 height 26
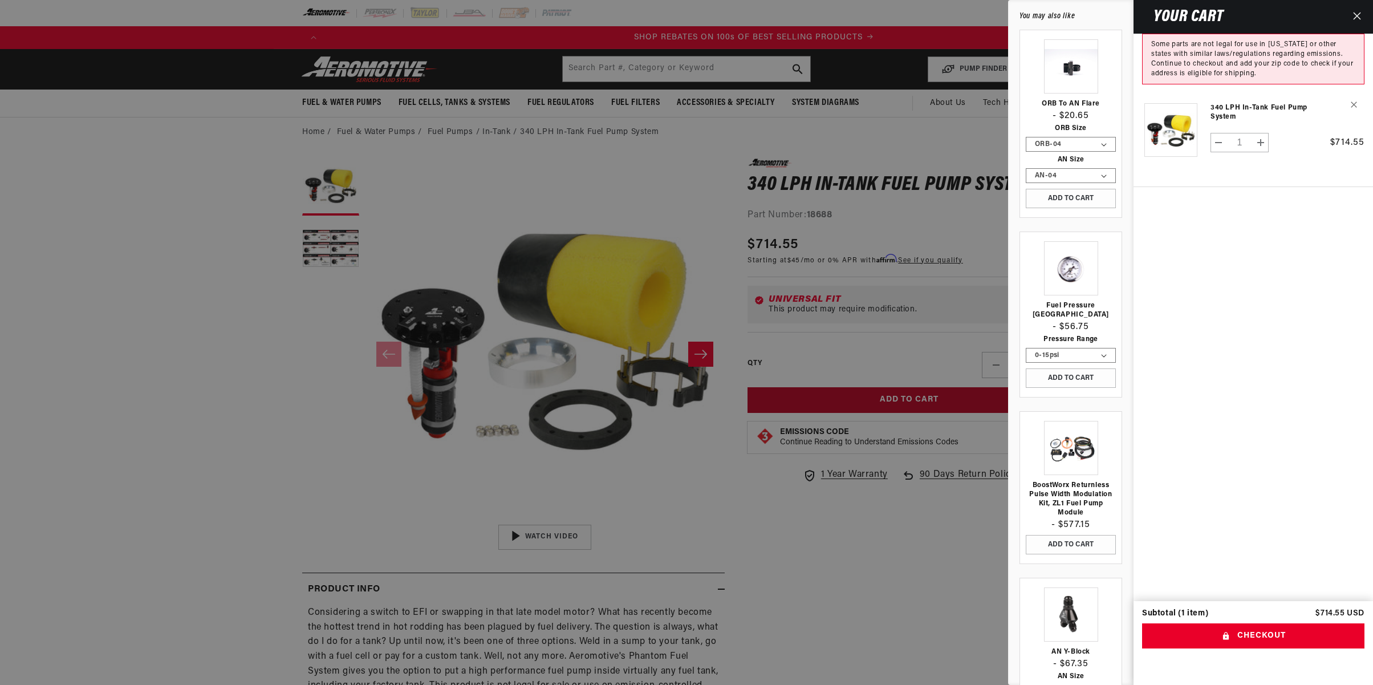
scroll to position [0, 1446]
click at [268, 416] on div at bounding box center [686, 342] width 1373 height 685
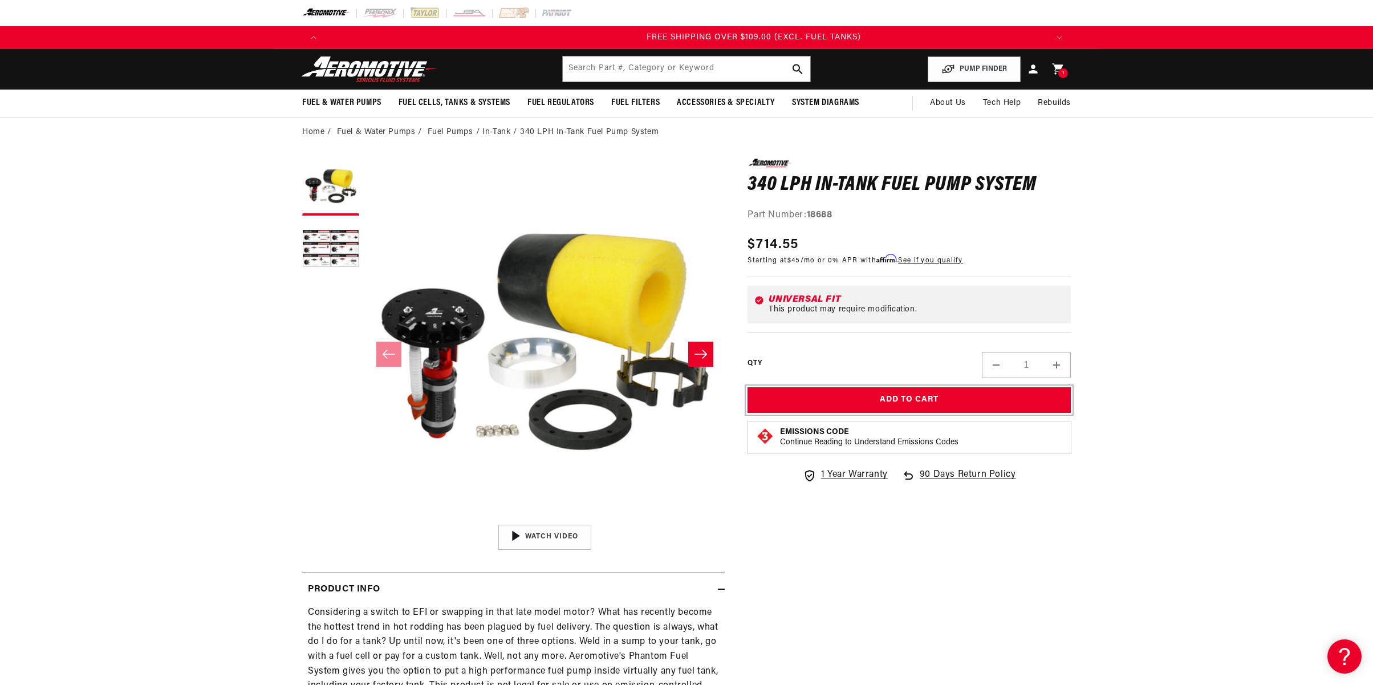
scroll to position [0, 2168]
click at [821, 311] on div "This product may require modification." at bounding box center [915, 309] width 295 height 9
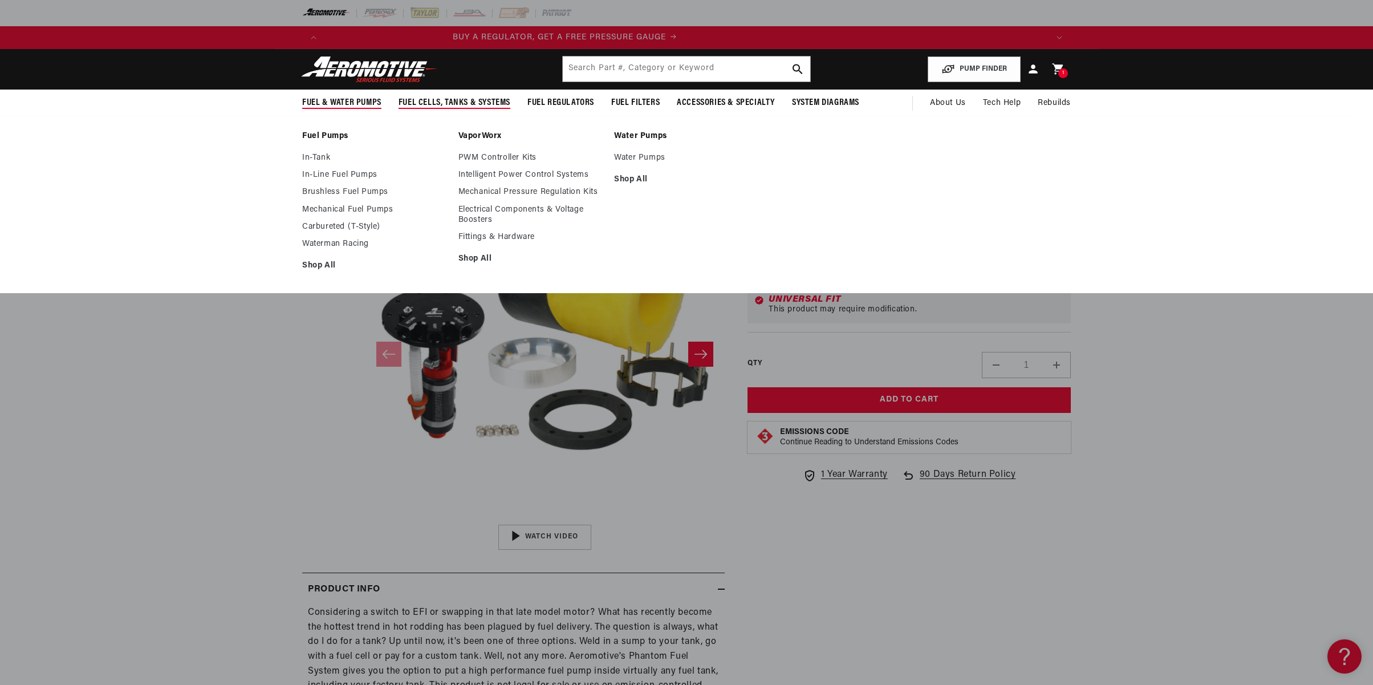
scroll to position [0, 0]
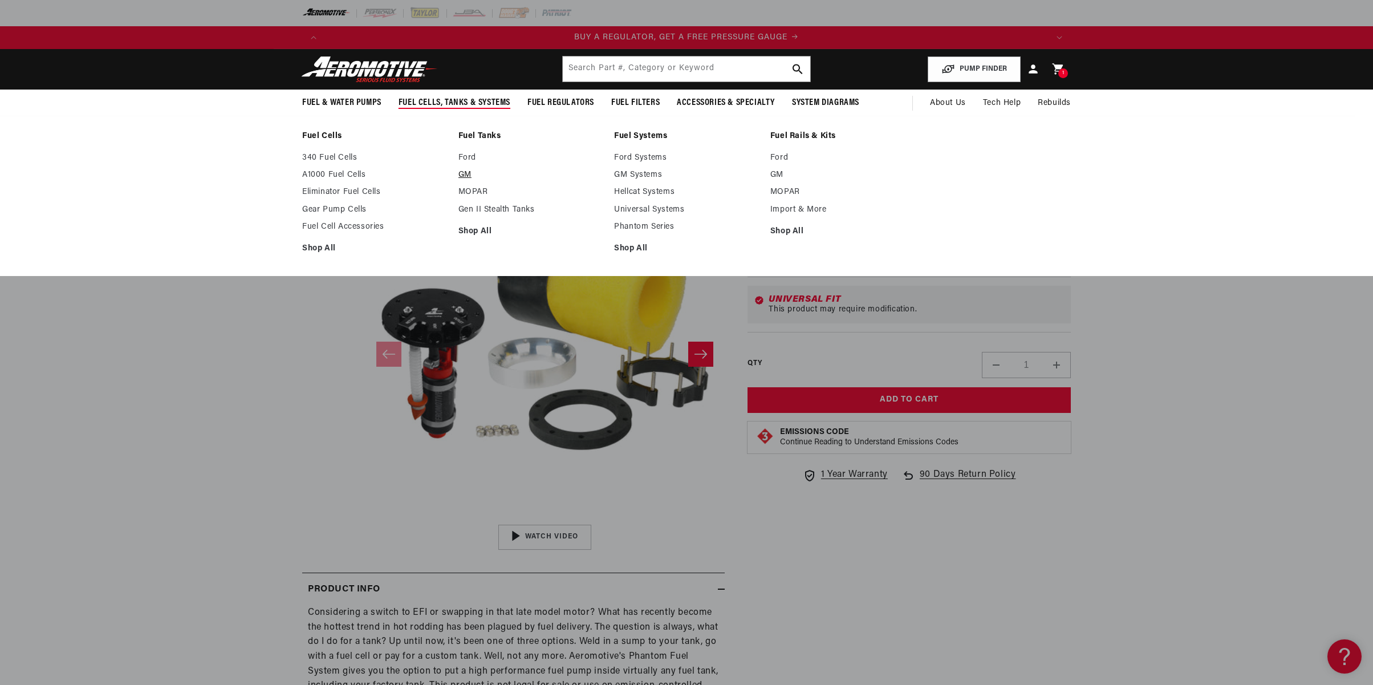
click at [463, 180] on link "GM" at bounding box center [530, 175] width 145 height 10
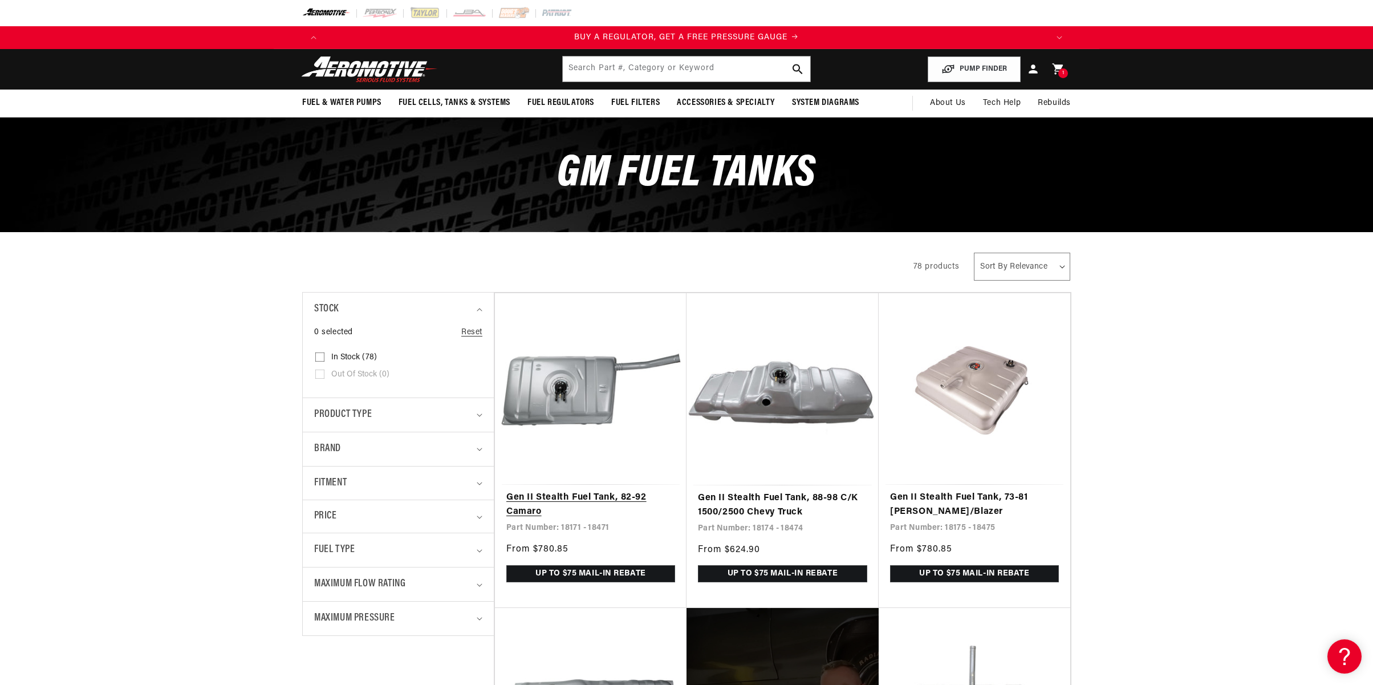
click at [577, 490] on link "Gen II Stealth Fuel Tank, 82-92 Camaro" at bounding box center [590, 504] width 169 height 29
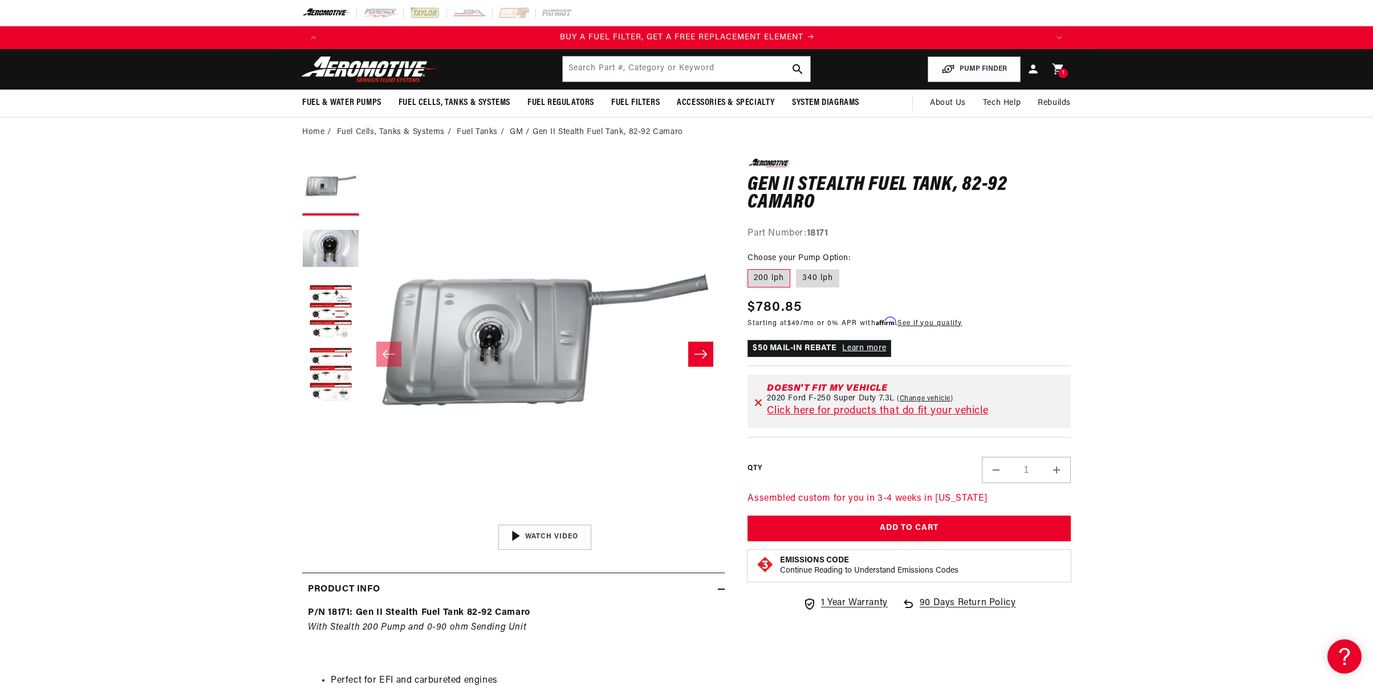
scroll to position [0, 723]
click at [907, 397] on link "Change vehicle" at bounding box center [925, 398] width 56 height 9
select select "2020"
select select "Ford"
select select "F-250-Super-Duty"
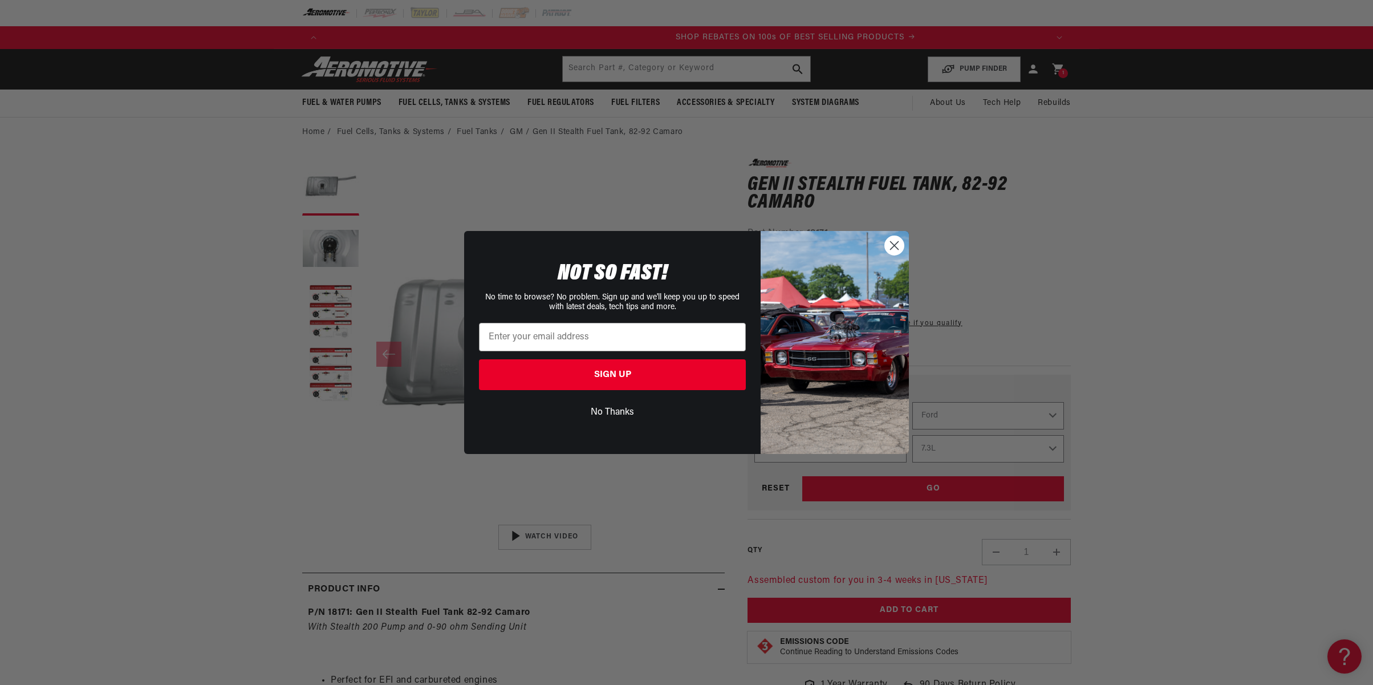
scroll to position [0, 1446]
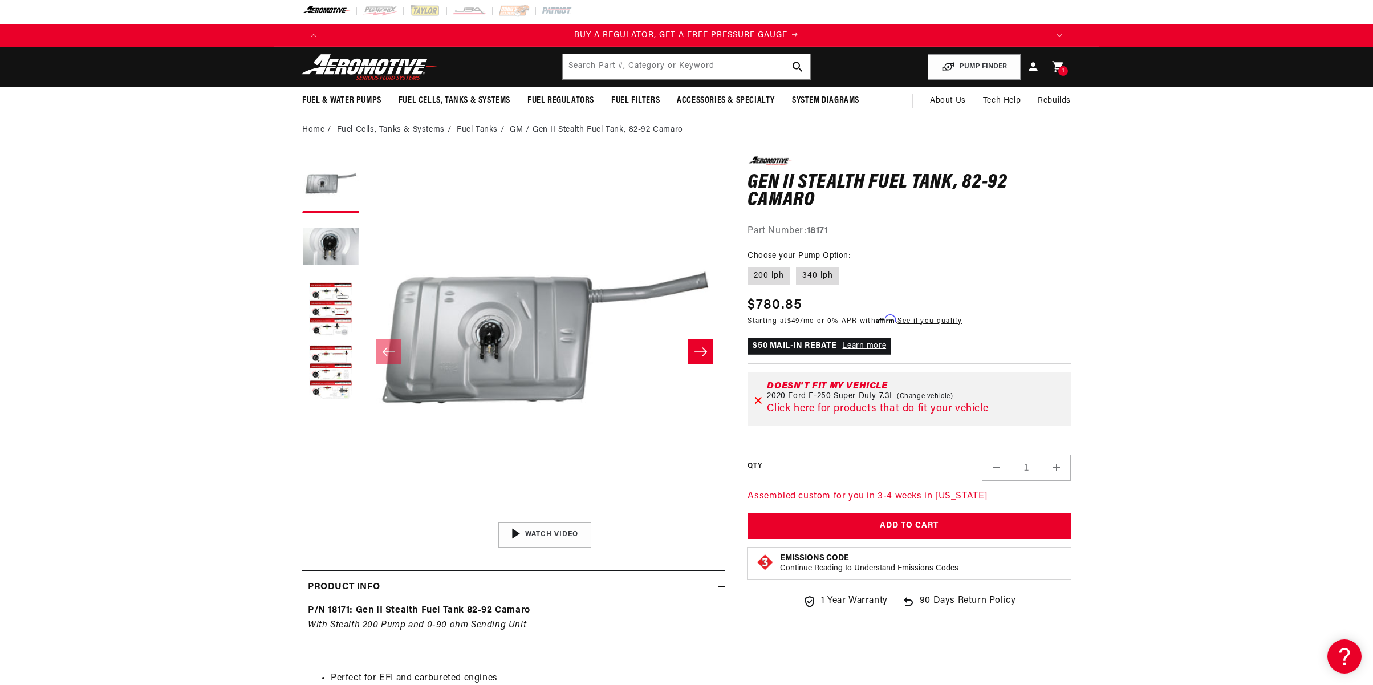
click at [917, 393] on link "Change vehicle" at bounding box center [925, 396] width 56 height 9
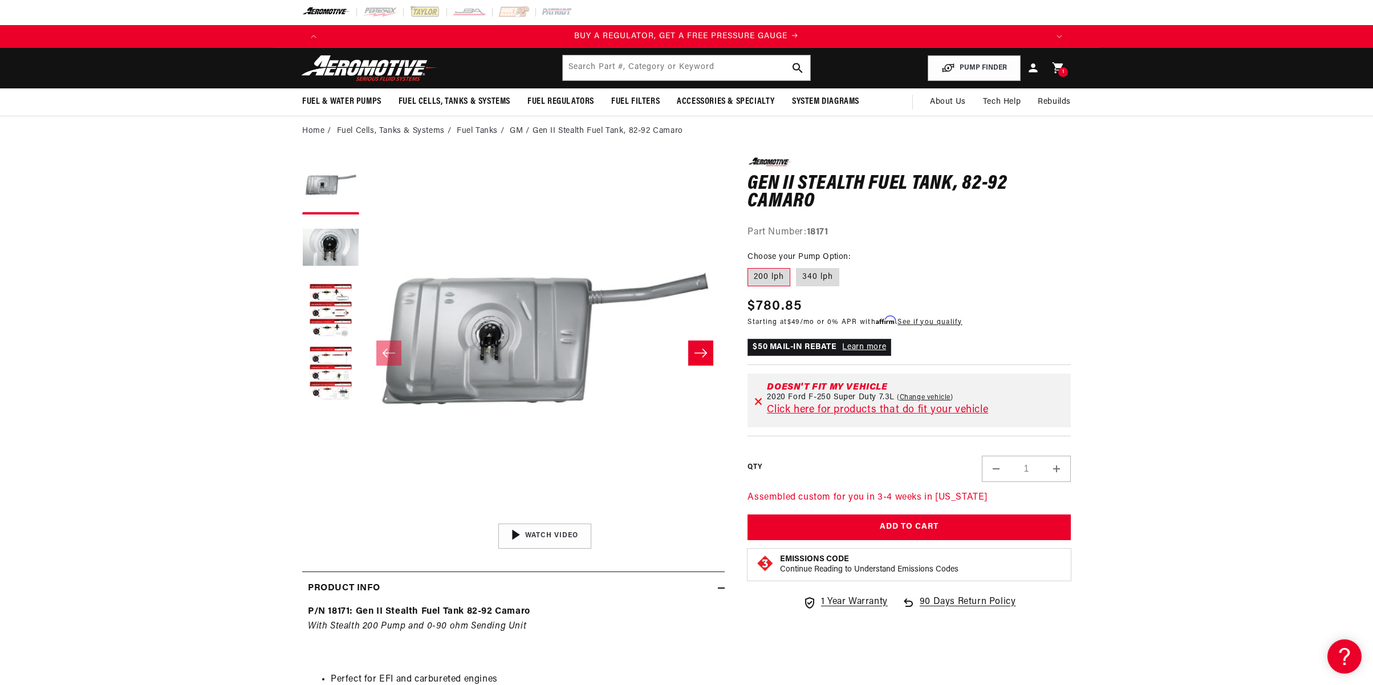
select select "2020"
select select "Ford"
select select "F-250-Super-Duty"
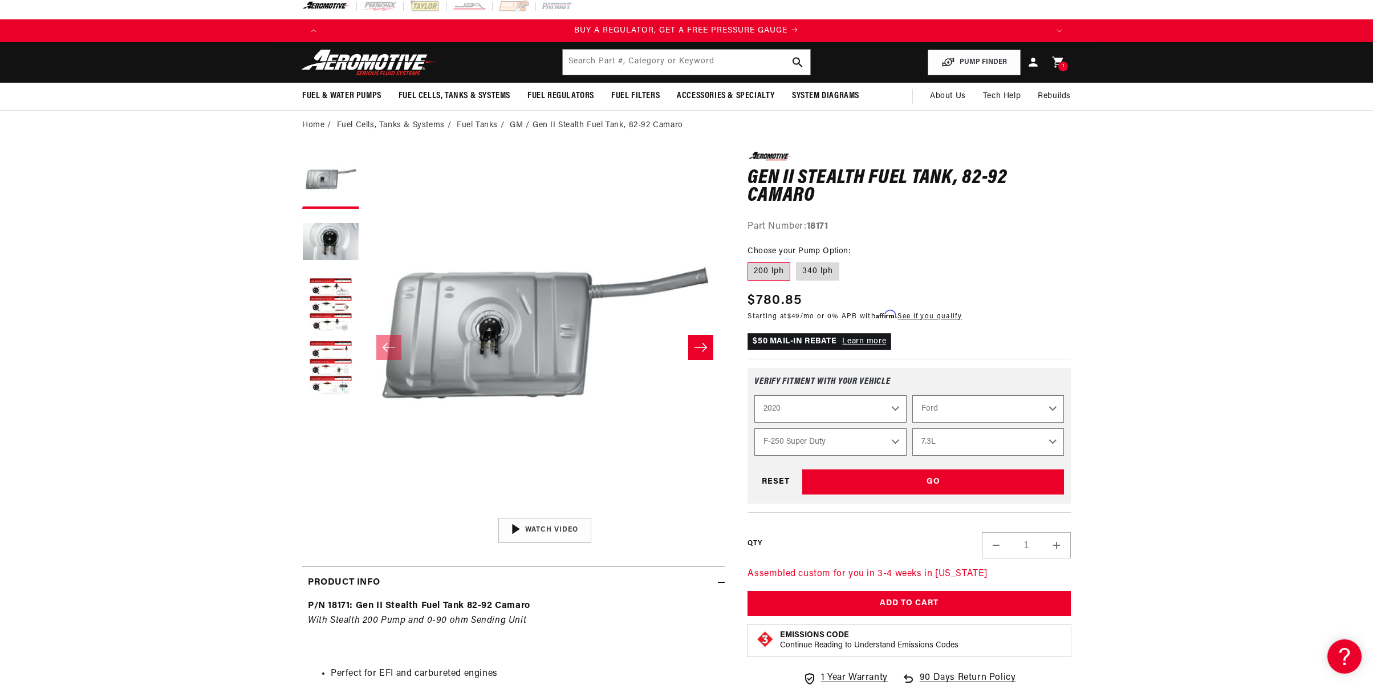
click at [976, 365] on div "Verify fitment with your vehicle 2023 2022 2021 2020 2019 2018 2017 2016 2015 2…" at bounding box center [908, 436] width 323 height 154
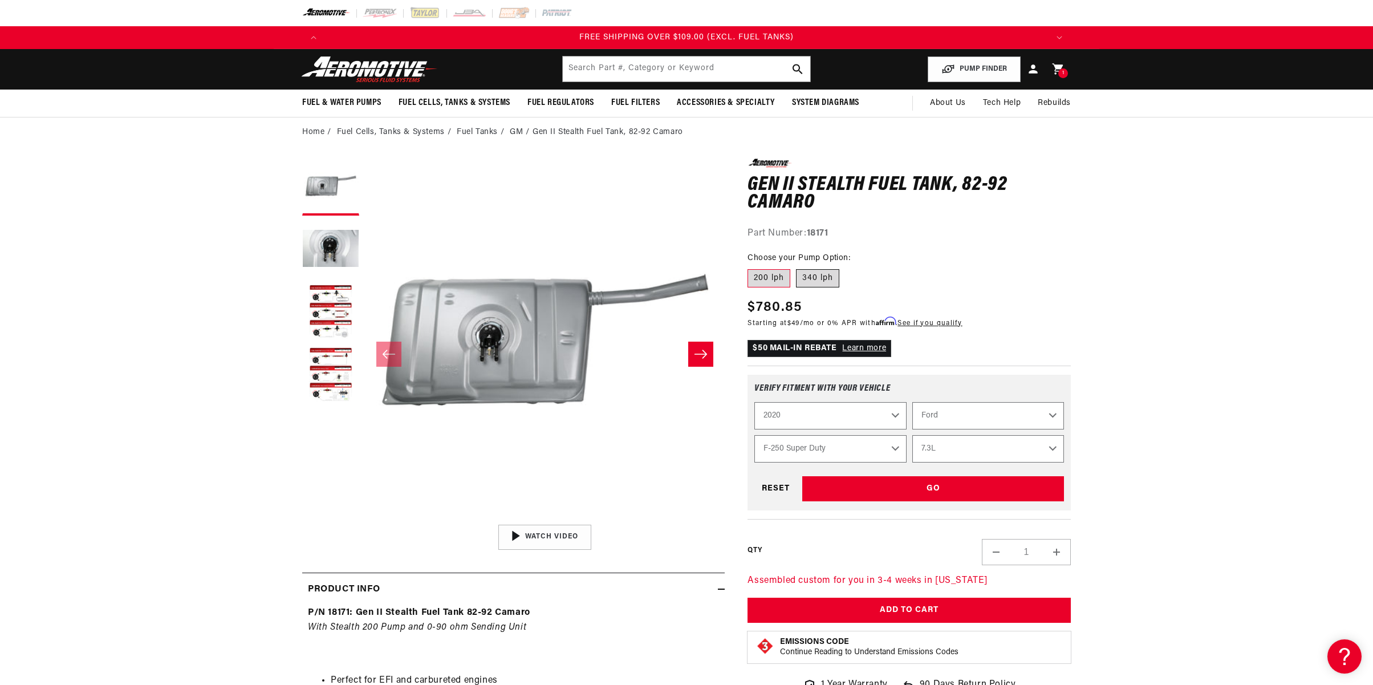
click at [814, 275] on label "340 lph" at bounding box center [817, 278] width 43 height 18
click at [796, 267] on input "340 lph" at bounding box center [796, 267] width 1 height 1
radio input "true"
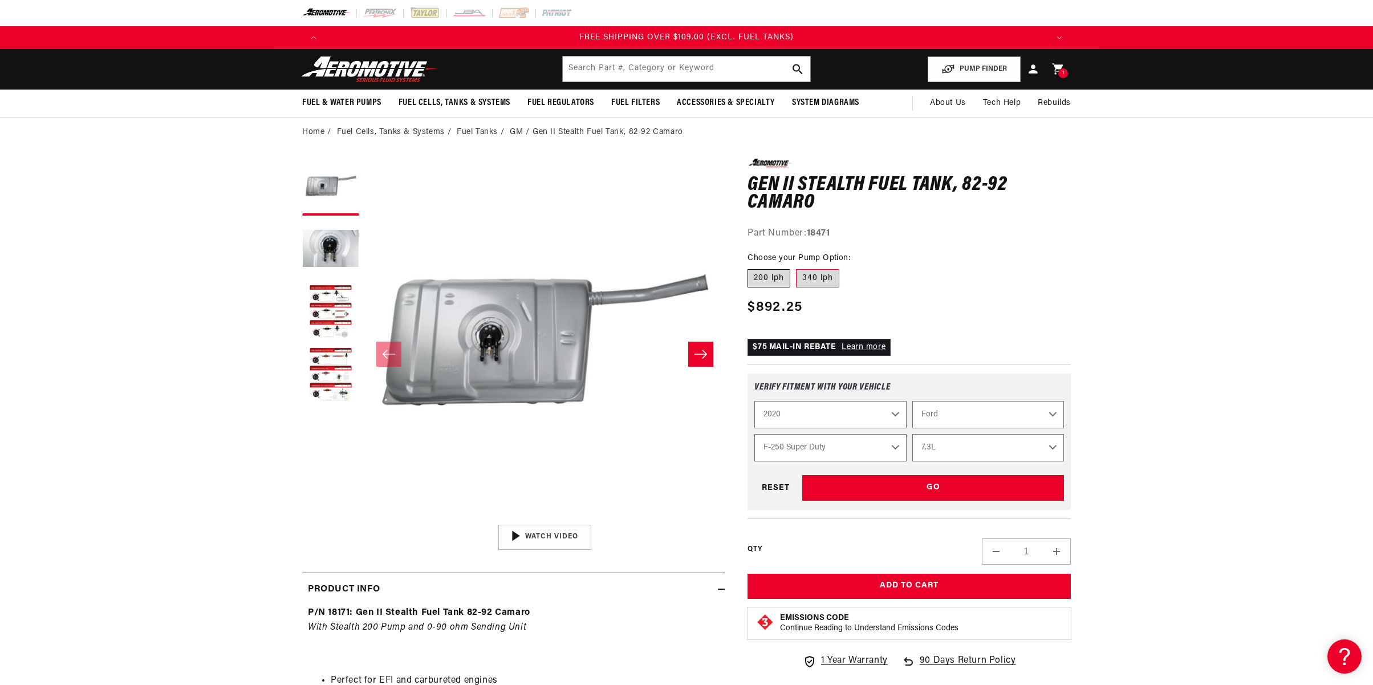
click at [774, 276] on label "200 lph" at bounding box center [768, 278] width 43 height 18
click at [751, 267] on input "200 lph" at bounding box center [750, 267] width 1 height 1
radio input "true"
